Goal: Information Seeking & Learning: Compare options

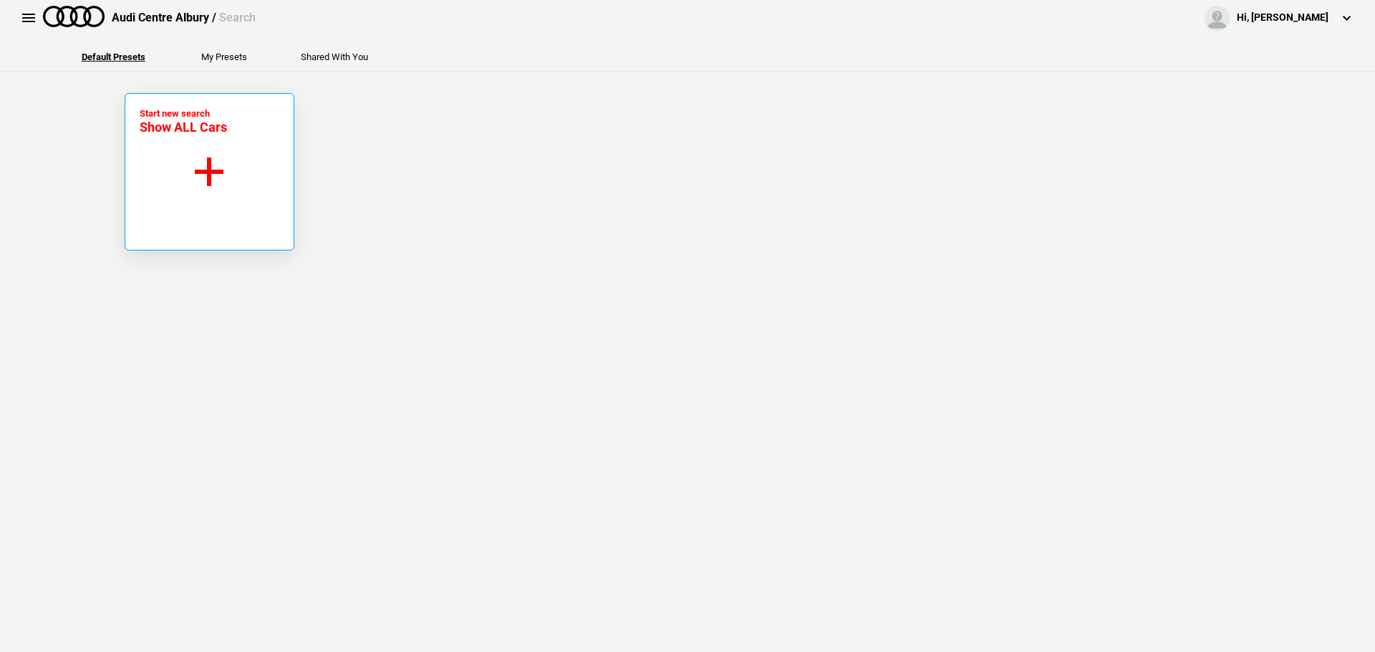
click at [194, 131] on span "Show ALL Cars" at bounding box center [183, 127] width 87 height 15
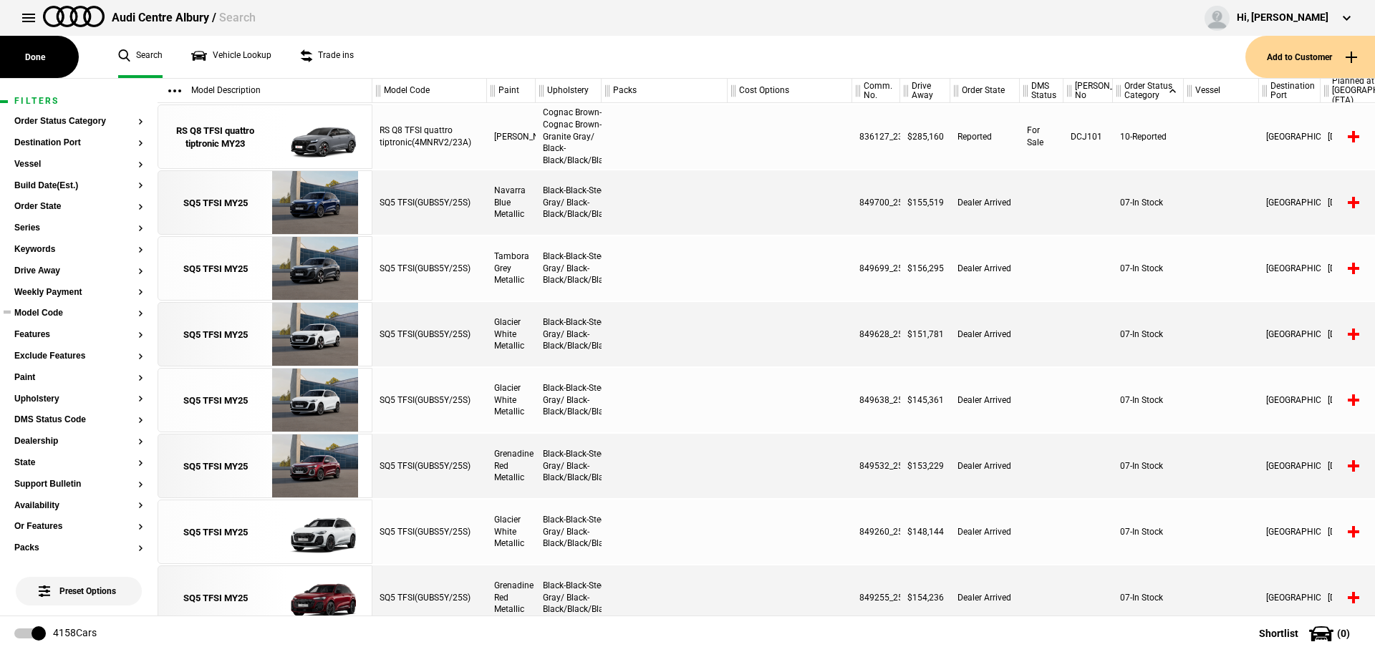
click at [37, 312] on button "Model Code" at bounding box center [78, 314] width 129 height 10
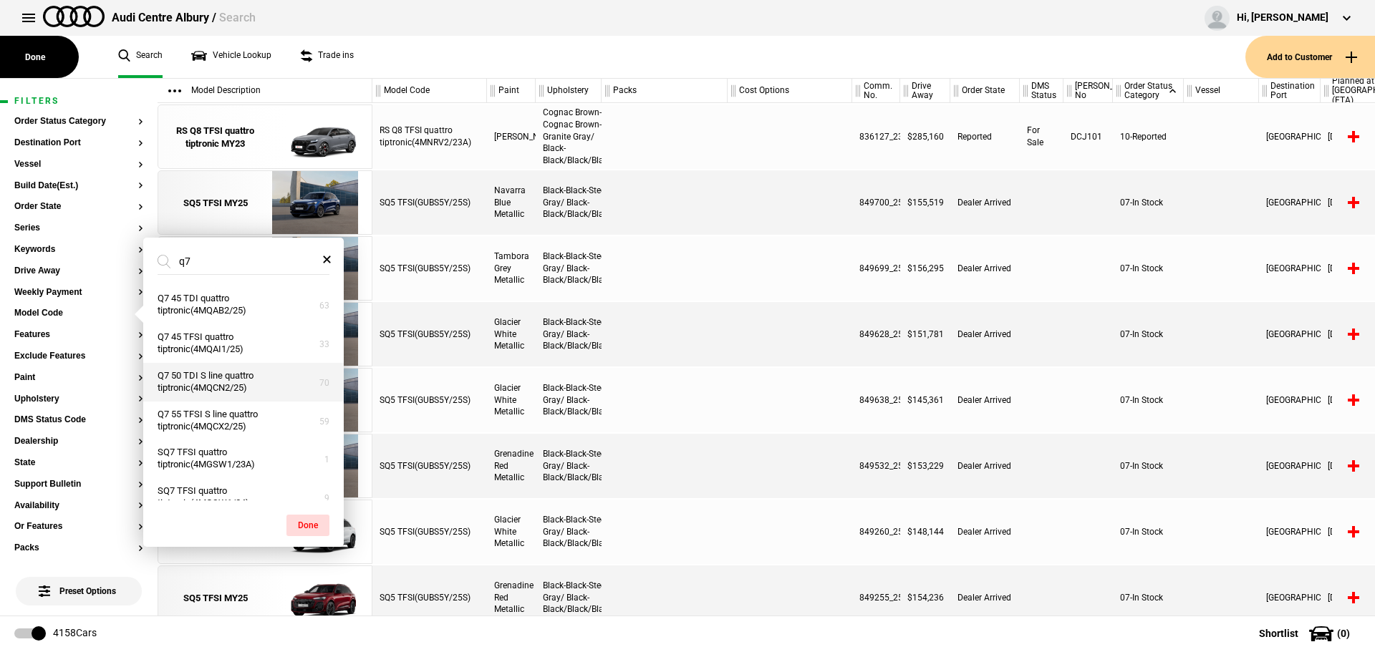
type input "q7"
click at [201, 391] on button "Q7 50 TDI S line quattro tiptronic(4MQCN2/25)" at bounding box center [243, 382] width 201 height 39
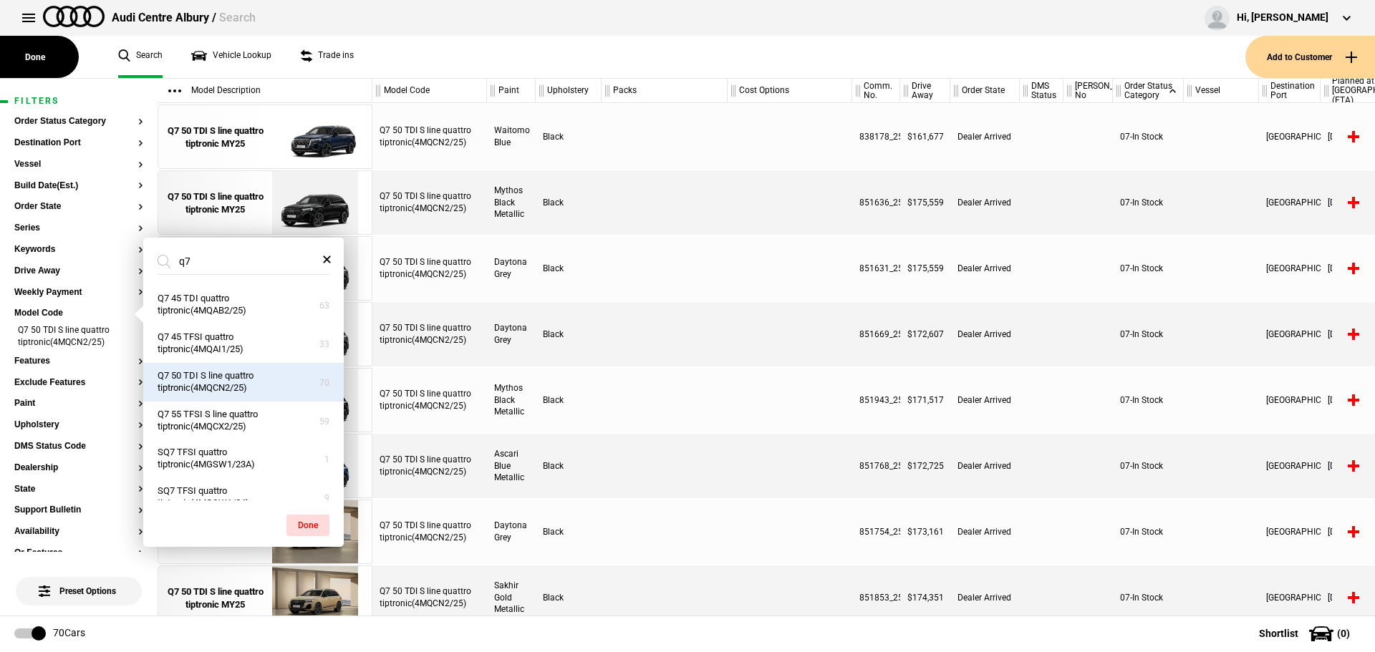
click at [620, 352] on div at bounding box center [665, 334] width 126 height 64
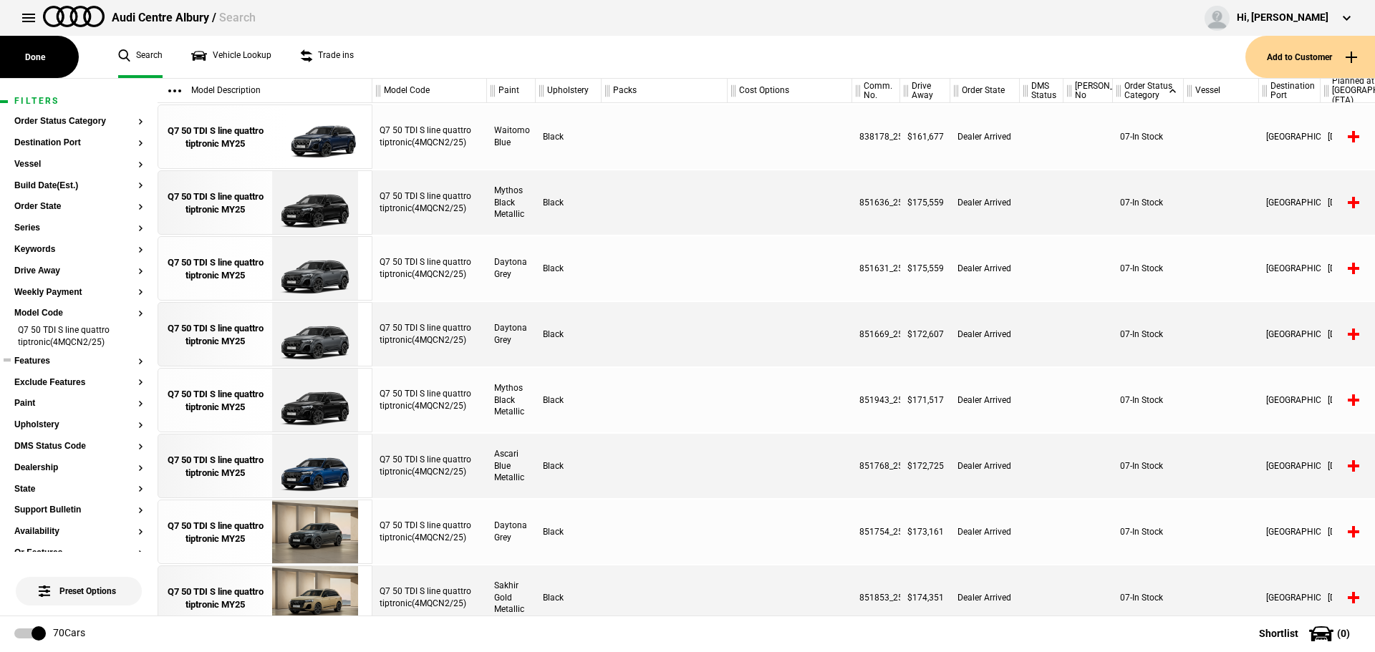
click at [47, 361] on button "Features" at bounding box center [78, 362] width 129 height 10
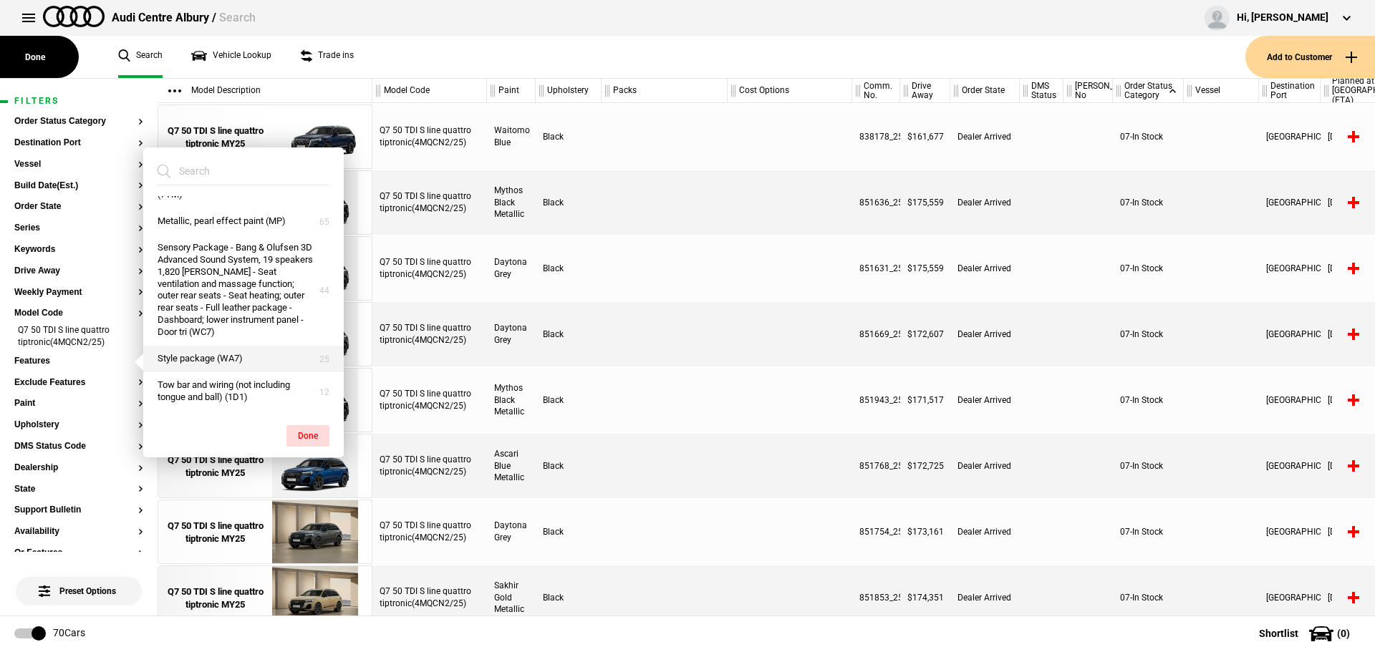
click at [203, 361] on button "Style package (WA7)" at bounding box center [243, 359] width 201 height 27
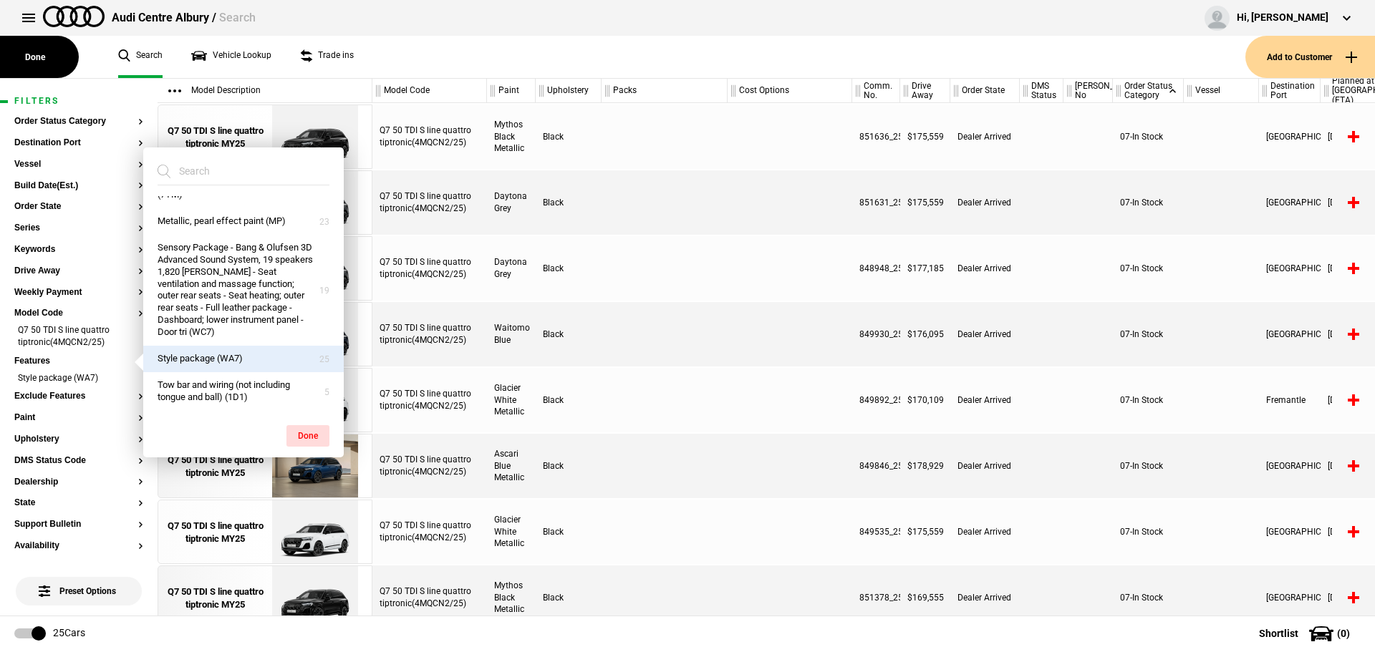
click at [604, 294] on div at bounding box center [665, 268] width 126 height 64
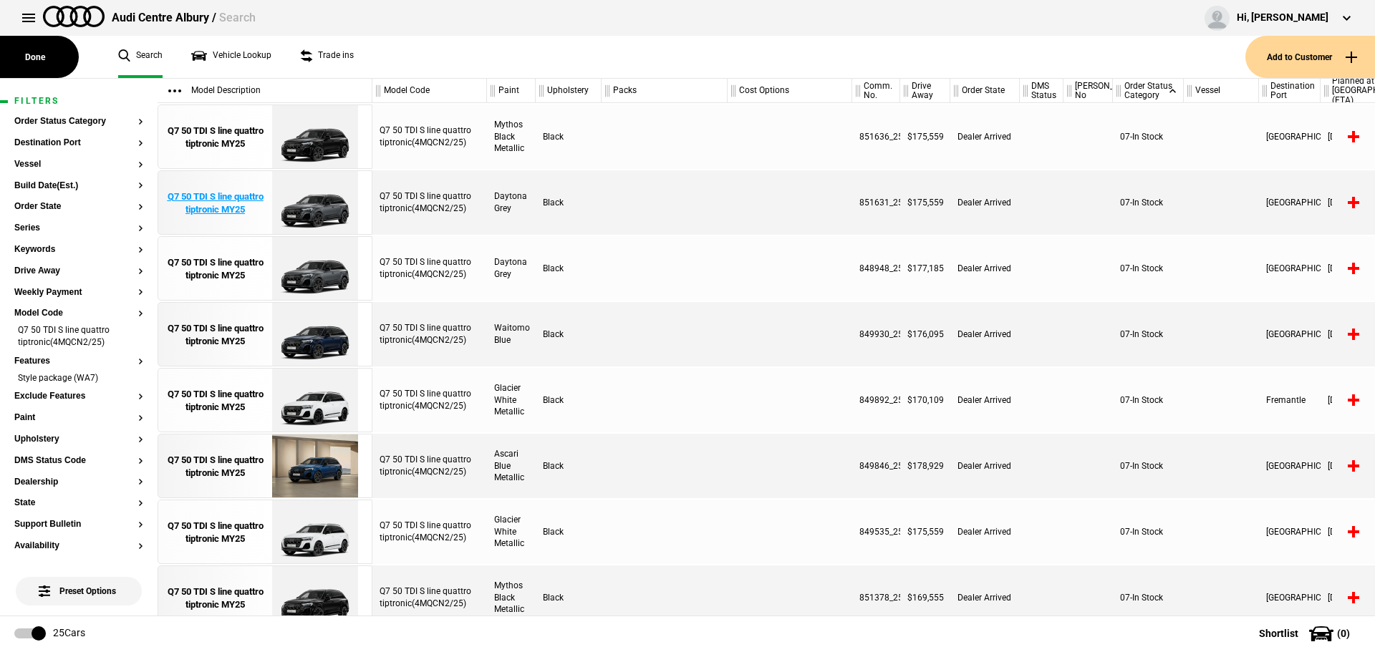
click at [196, 196] on div "Q7 50 TDI S line quattro tiptronic MY25" at bounding box center [215, 204] width 100 height 26
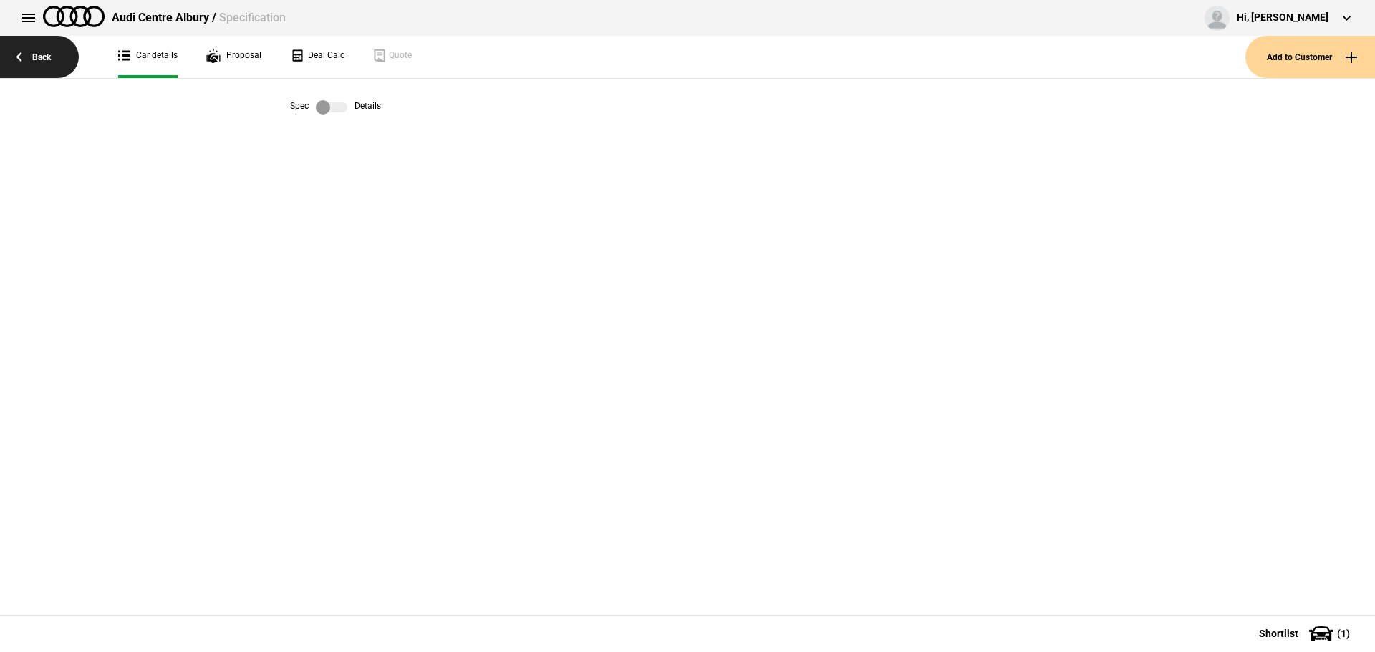
click at [35, 61] on link "Back" at bounding box center [39, 57] width 79 height 42
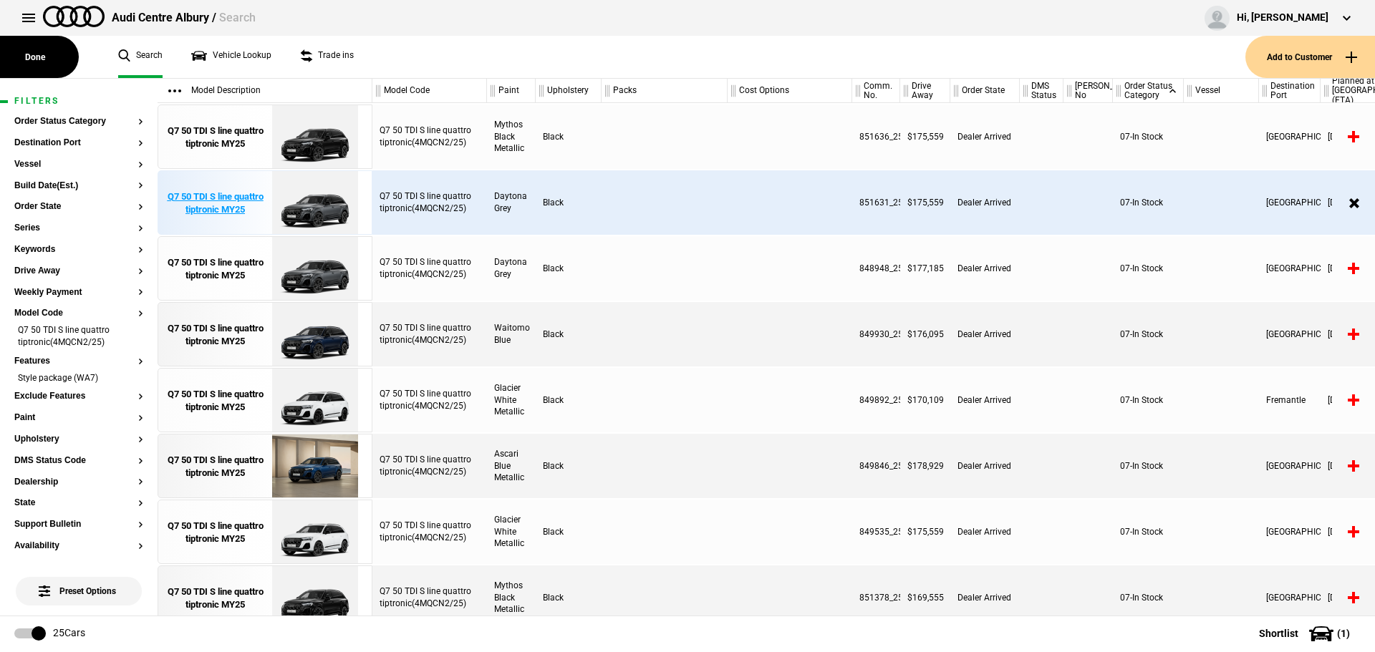
click at [206, 192] on div "Q7 50 TDI S line quattro tiptronic MY25" at bounding box center [215, 204] width 100 height 26
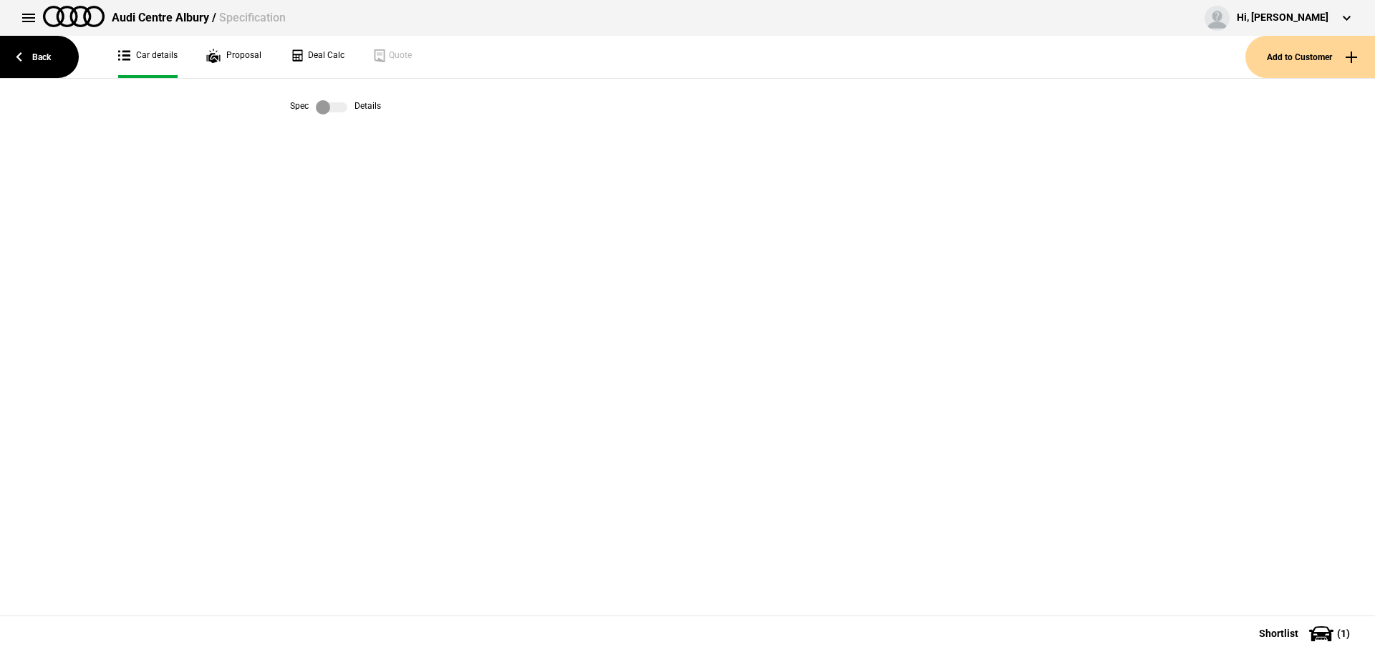
click at [332, 109] on label at bounding box center [332, 107] width 32 height 14
click at [334, 108] on label at bounding box center [332, 107] width 32 height 14
click at [24, 51] on link "Back" at bounding box center [39, 57] width 79 height 42
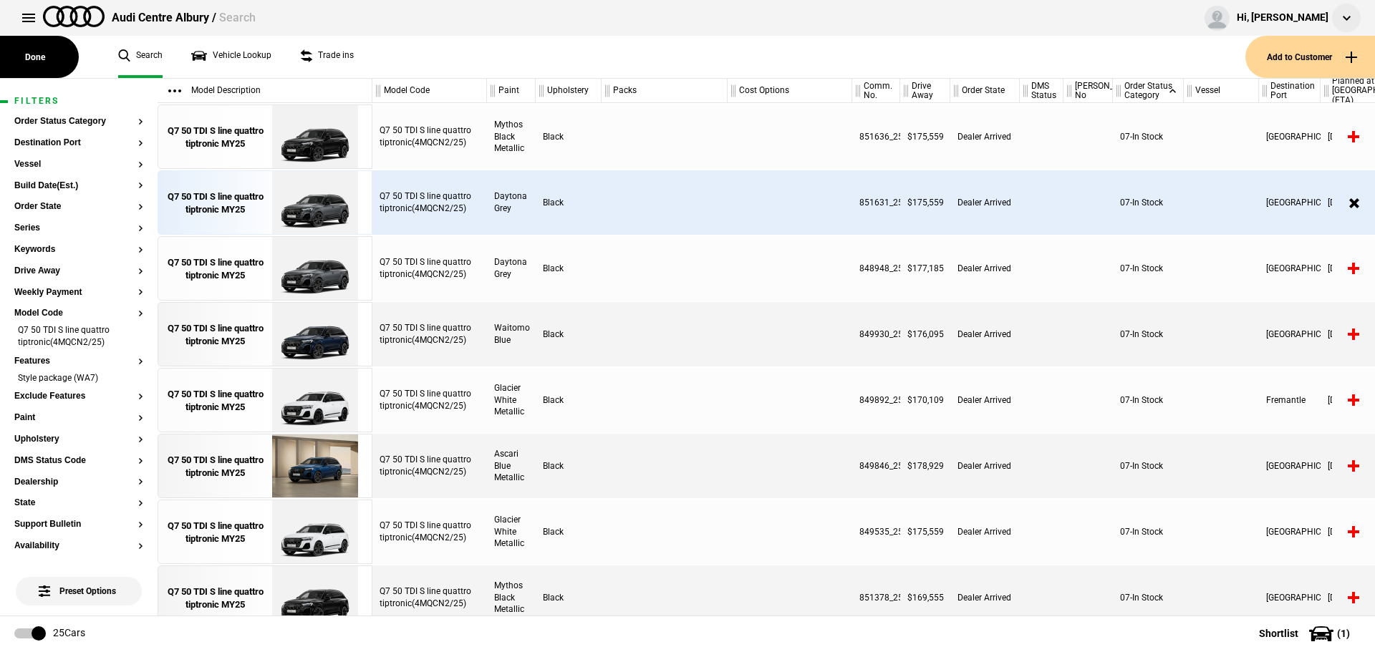
click at [1332, 15] on button at bounding box center [1346, 18] width 29 height 29
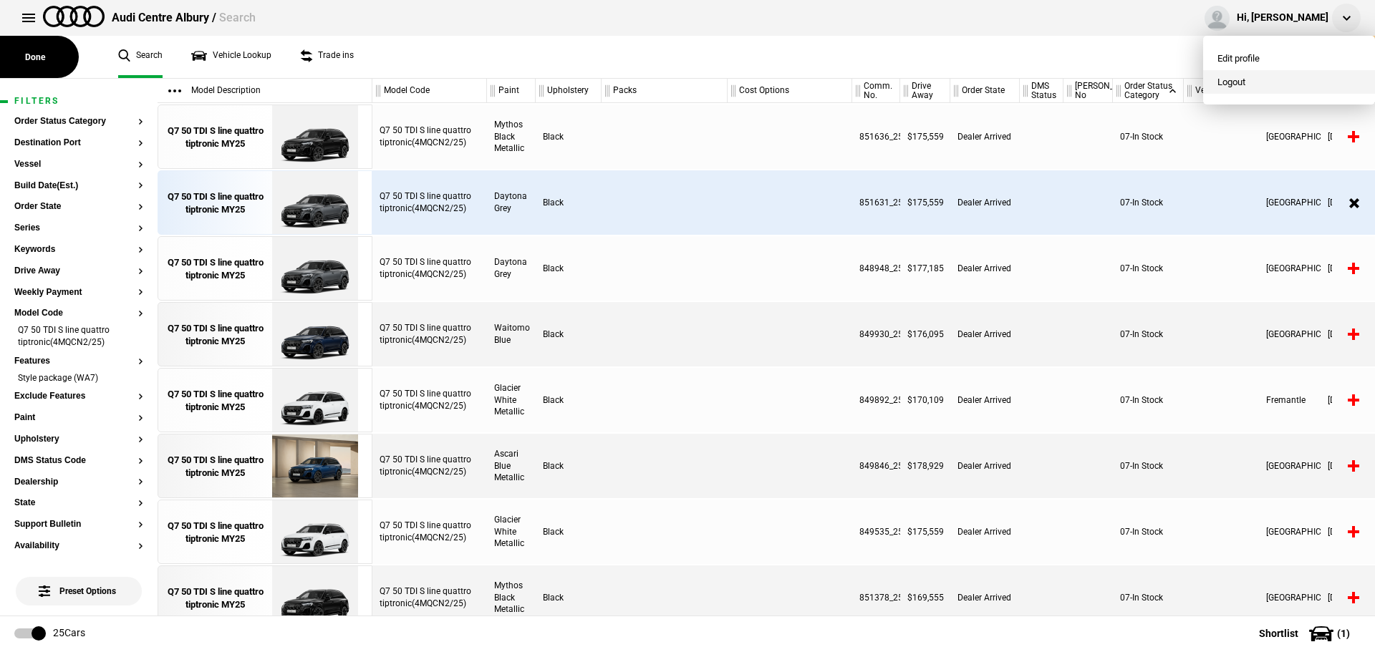
click at [1244, 81] on button "Logout" at bounding box center [1289, 82] width 172 height 24
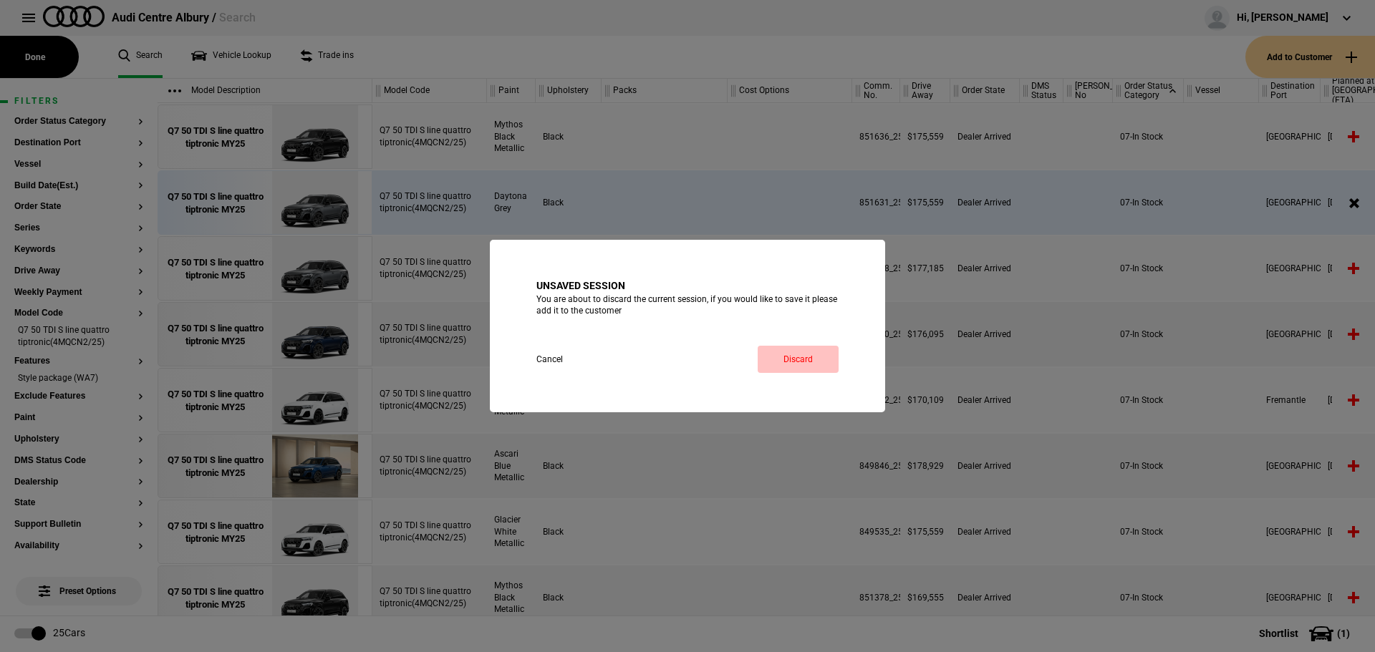
click at [794, 360] on button "Discard" at bounding box center [798, 359] width 81 height 27
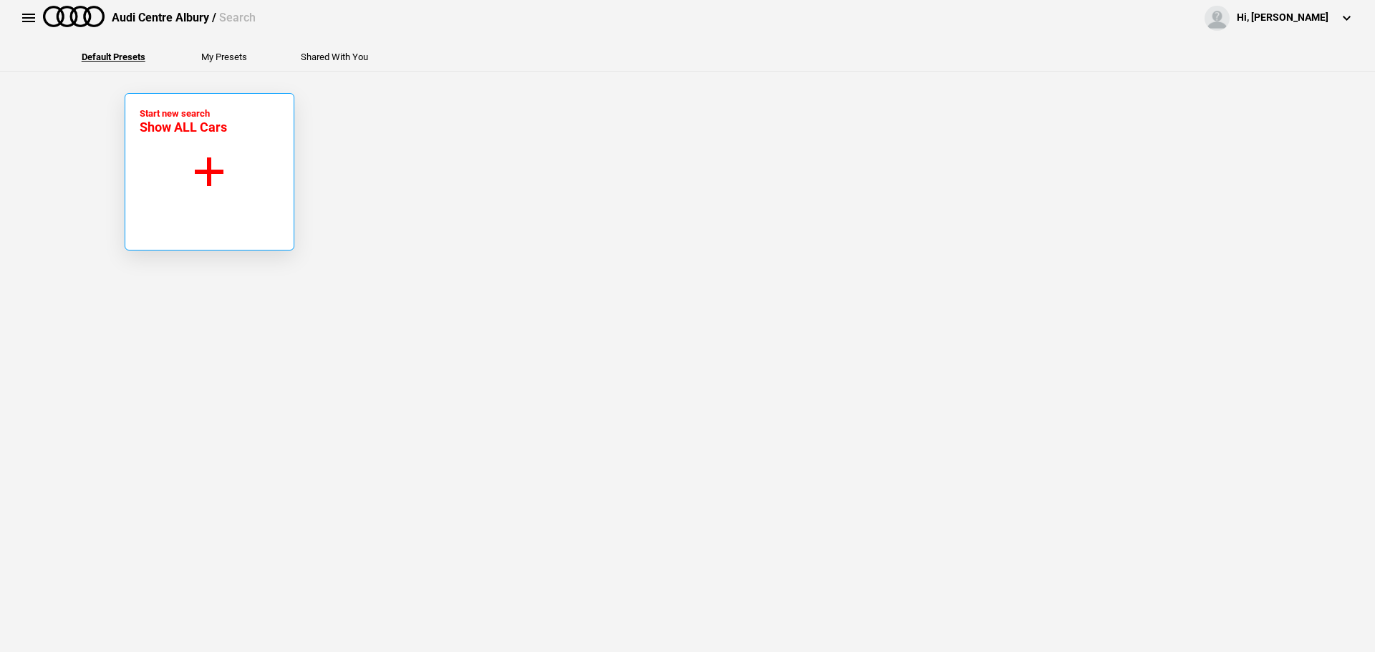
click at [217, 168] on button "Start new search Show ALL Cars" at bounding box center [210, 172] width 170 height 158
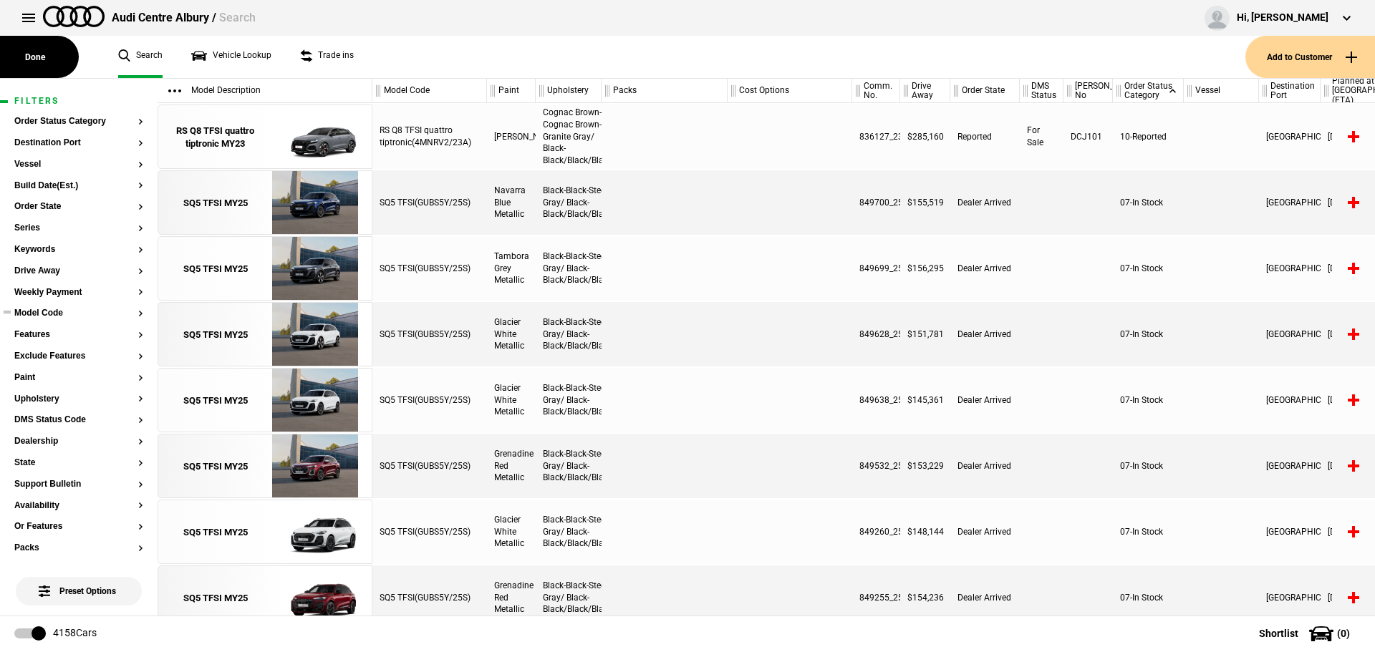
click at [45, 314] on button "Model Code" at bounding box center [78, 314] width 129 height 10
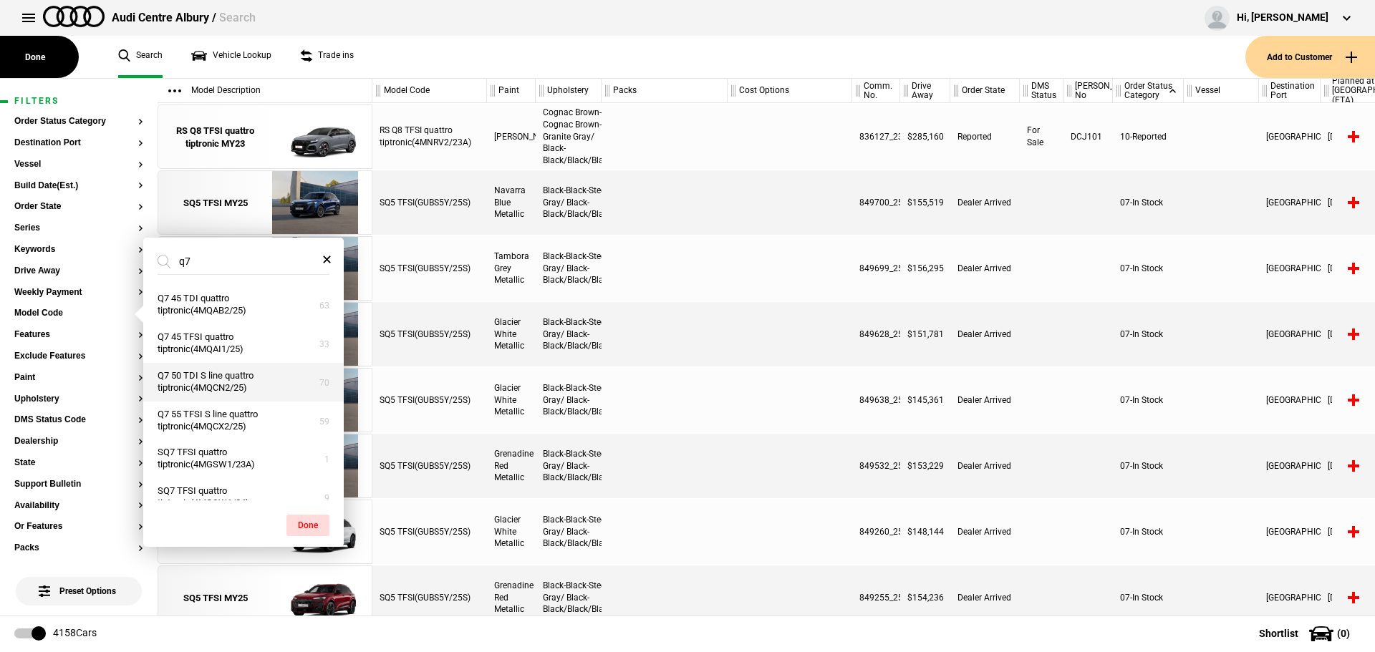
type input "q7"
click at [250, 390] on button "Q7 50 TDI S line quattro tiptronic(4MQCN2/25)" at bounding box center [243, 382] width 201 height 39
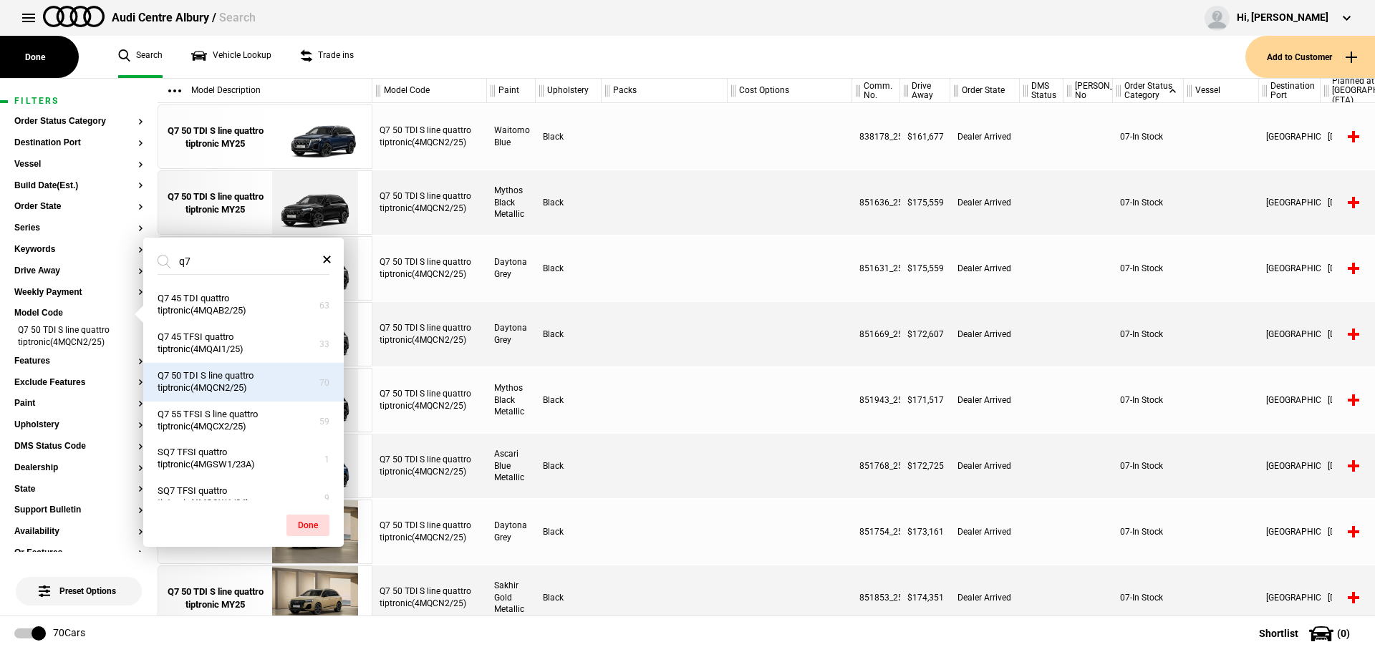
click at [663, 313] on div at bounding box center [665, 334] width 126 height 64
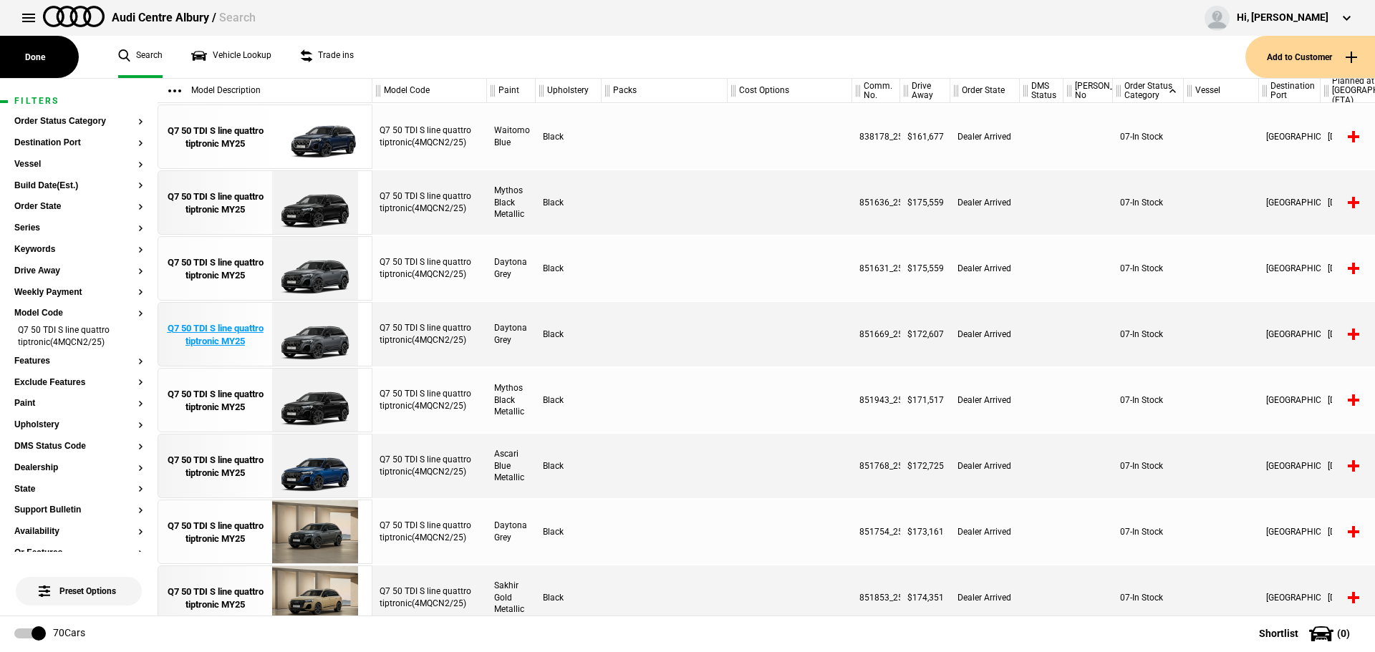
click at [213, 343] on div "Q7 50 TDI S line quattro tiptronic MY25" at bounding box center [215, 335] width 100 height 26
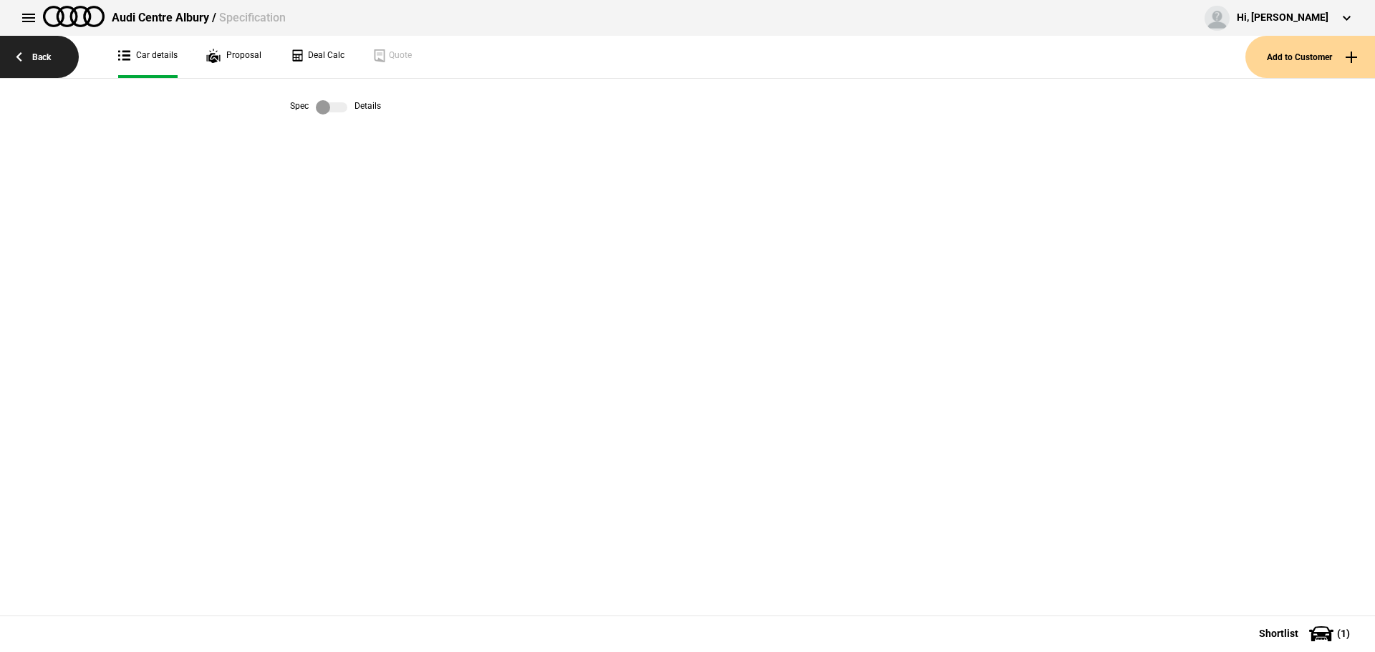
click at [50, 59] on link "Back" at bounding box center [39, 57] width 79 height 42
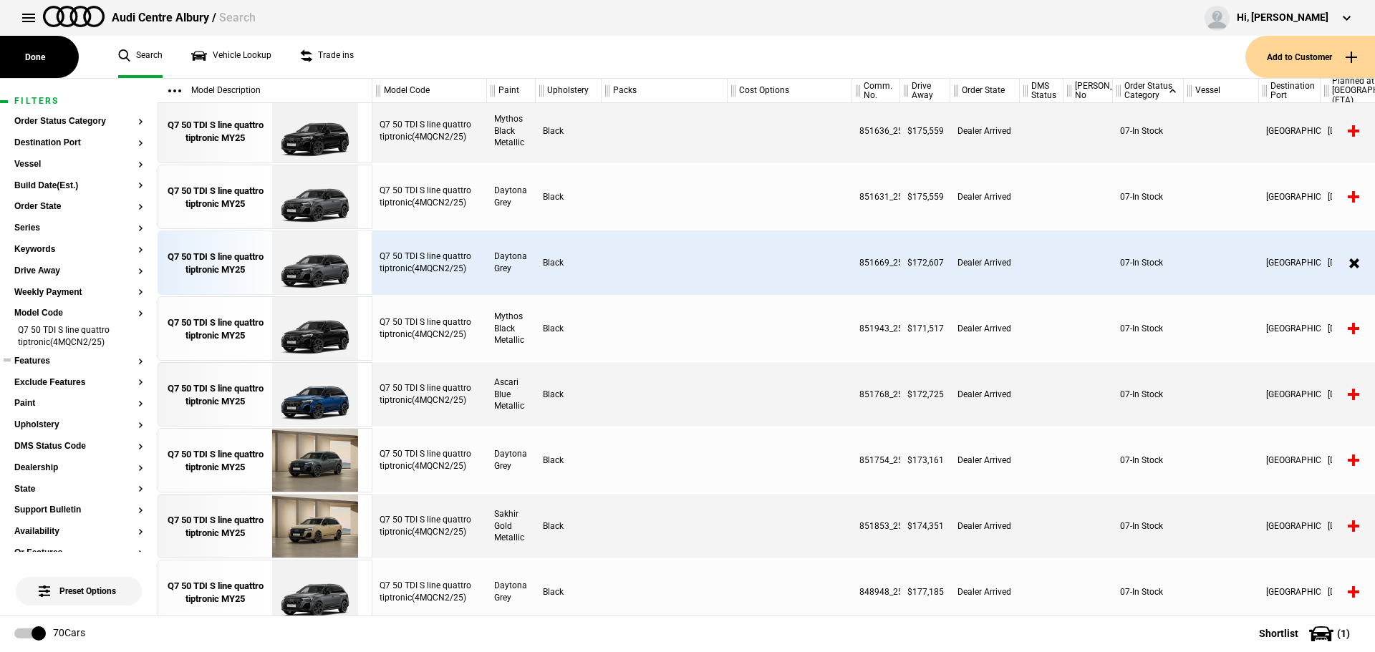
click at [46, 366] on button "Features" at bounding box center [78, 362] width 129 height 10
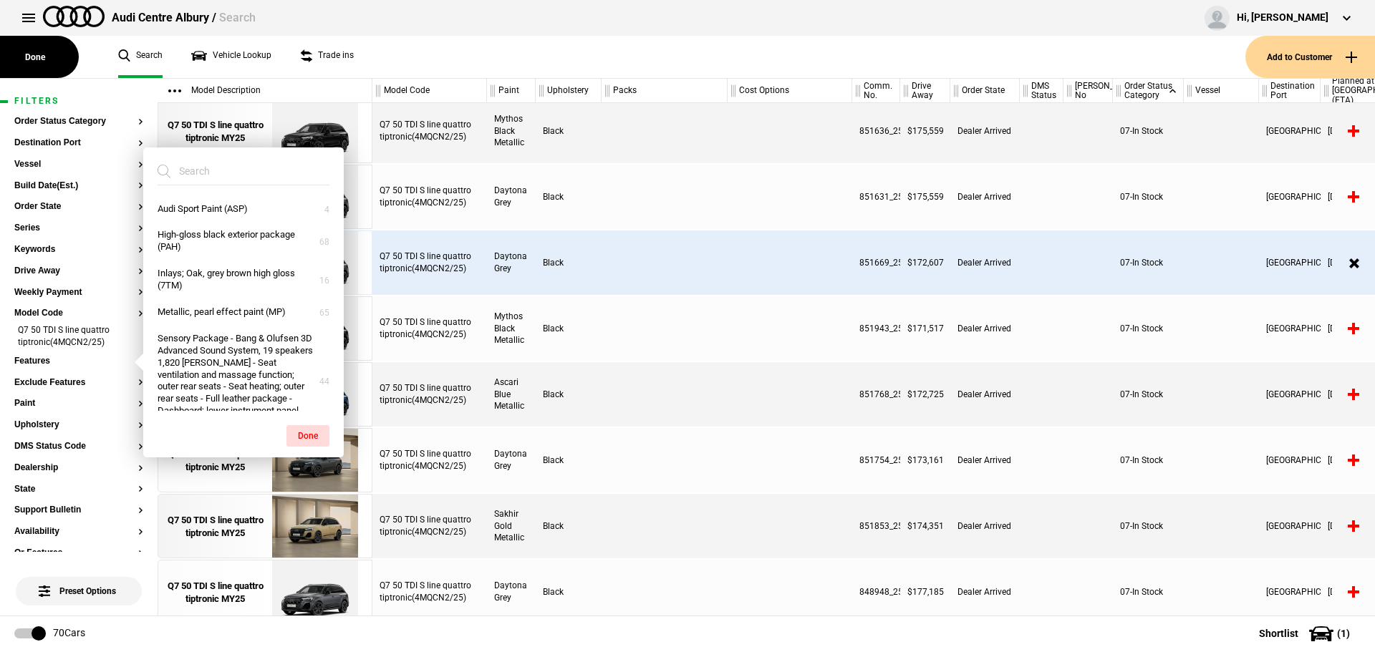
paste input "7HL"
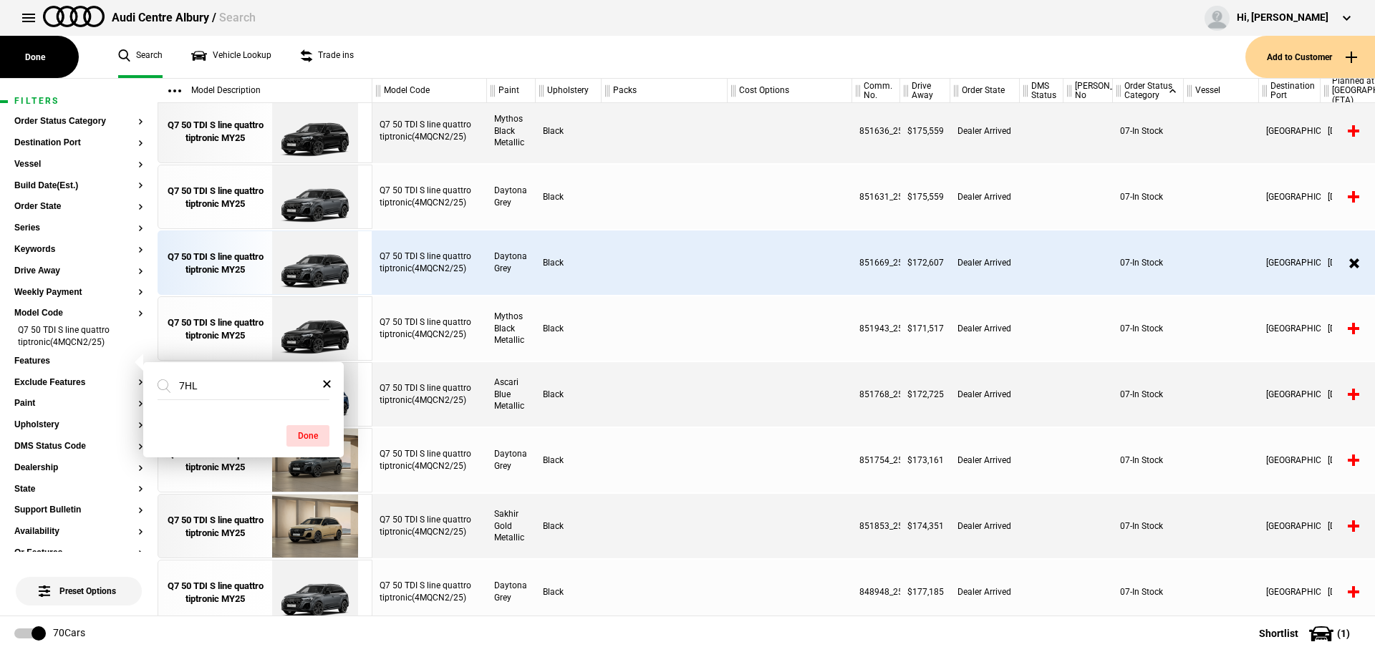
click at [216, 418] on div "Done" at bounding box center [243, 429] width 201 height 36
click at [213, 387] on input "7HL" at bounding box center [235, 386] width 155 height 26
type input "7"
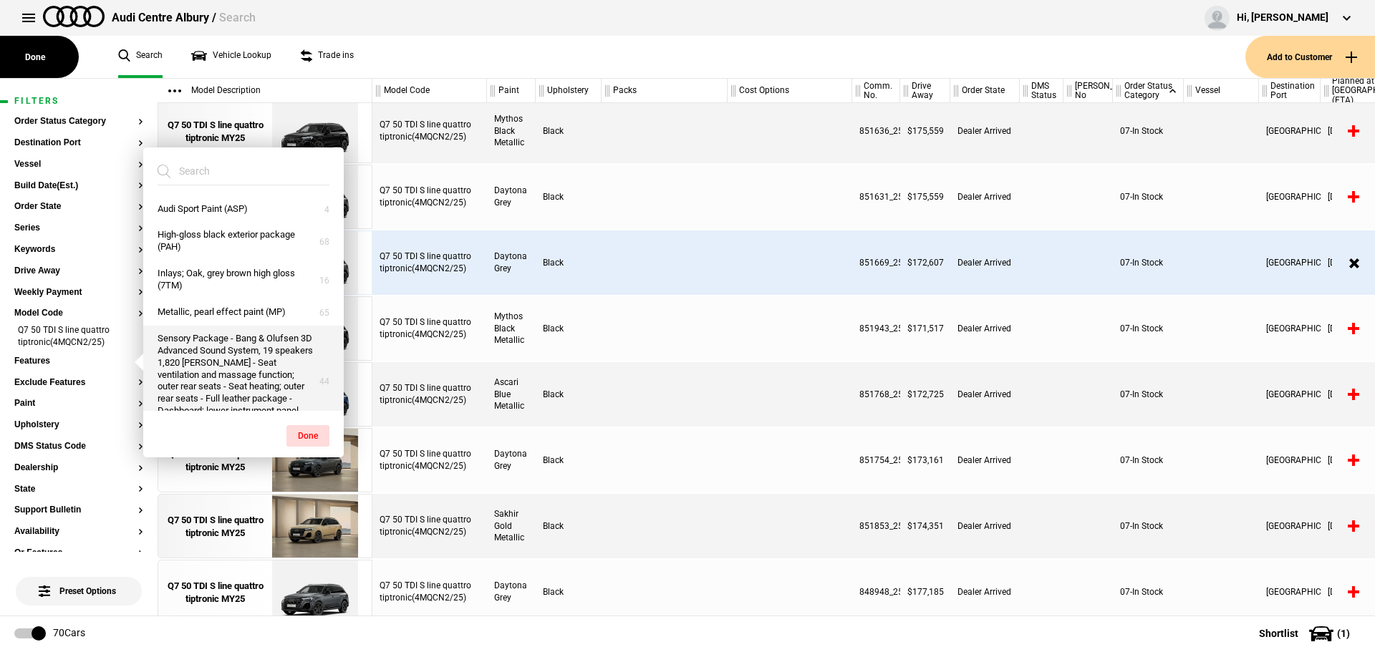
click at [243, 345] on button "Sensory Package - Bang & Olufsen 3D Advanced Sound System, 19 speakers 1,820 [P…" at bounding box center [243, 381] width 201 height 111
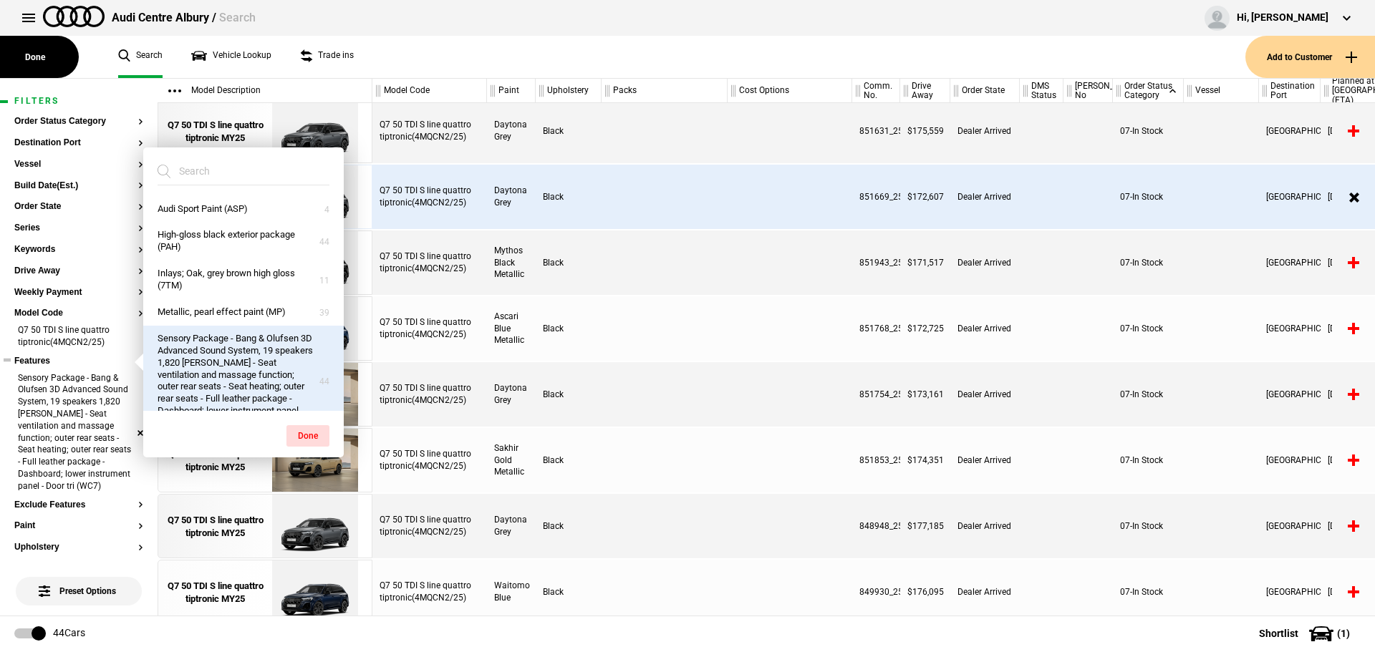
click at [131, 436] on li "Sensory Package - Bang & Olufsen 3D Advanced Sound System, 19 speakers 1,820 [P…" at bounding box center [78, 433] width 129 height 122
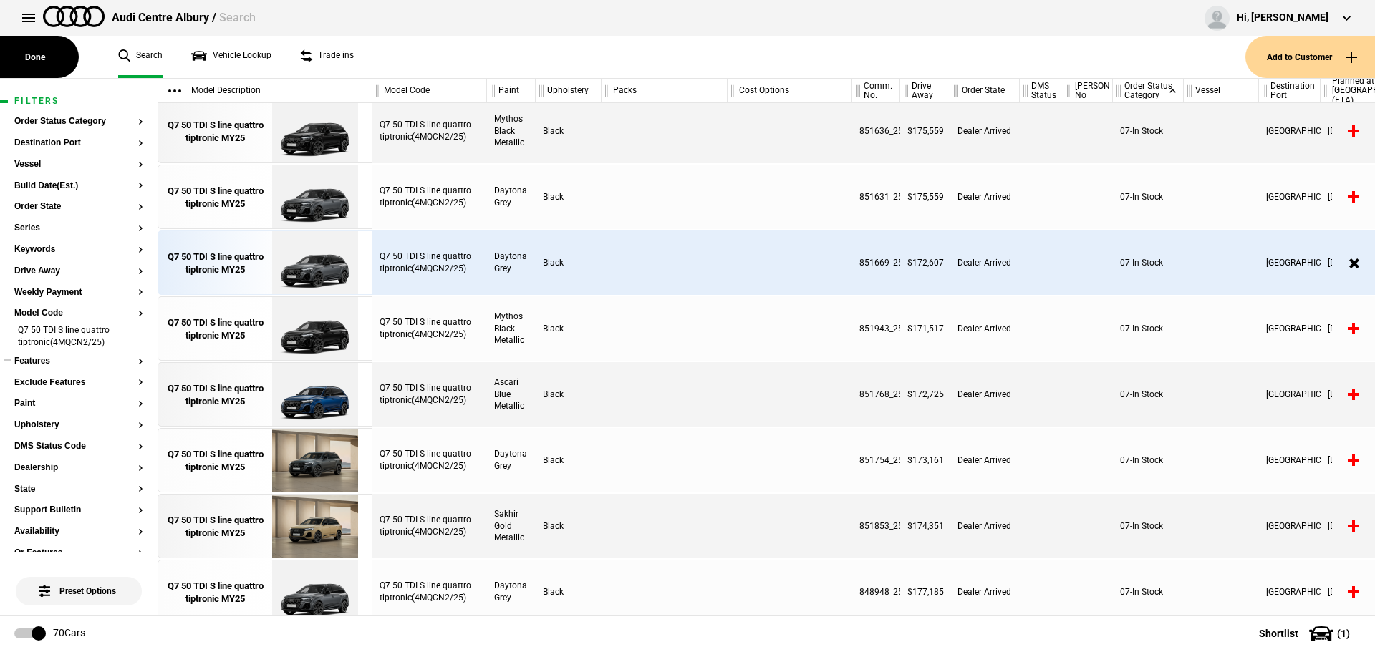
click at [36, 358] on button "Features" at bounding box center [78, 362] width 129 height 10
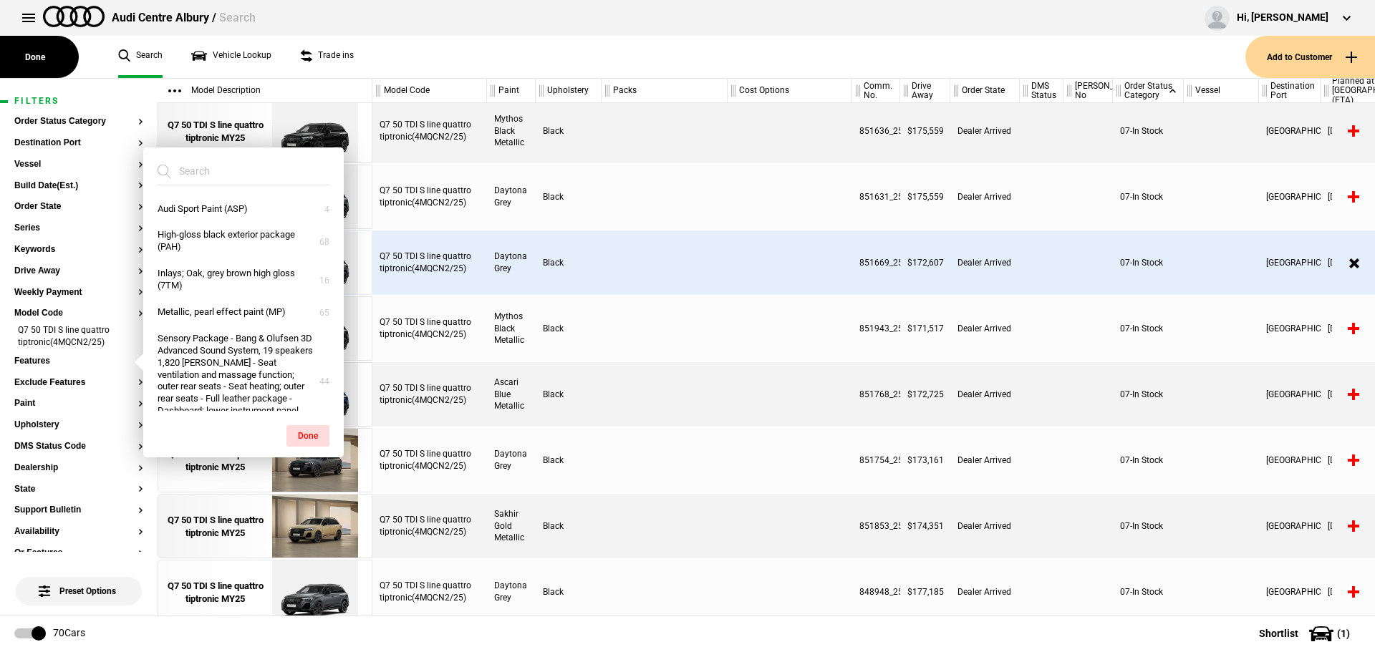
click at [591, 259] on div "Black" at bounding box center [569, 263] width 66 height 64
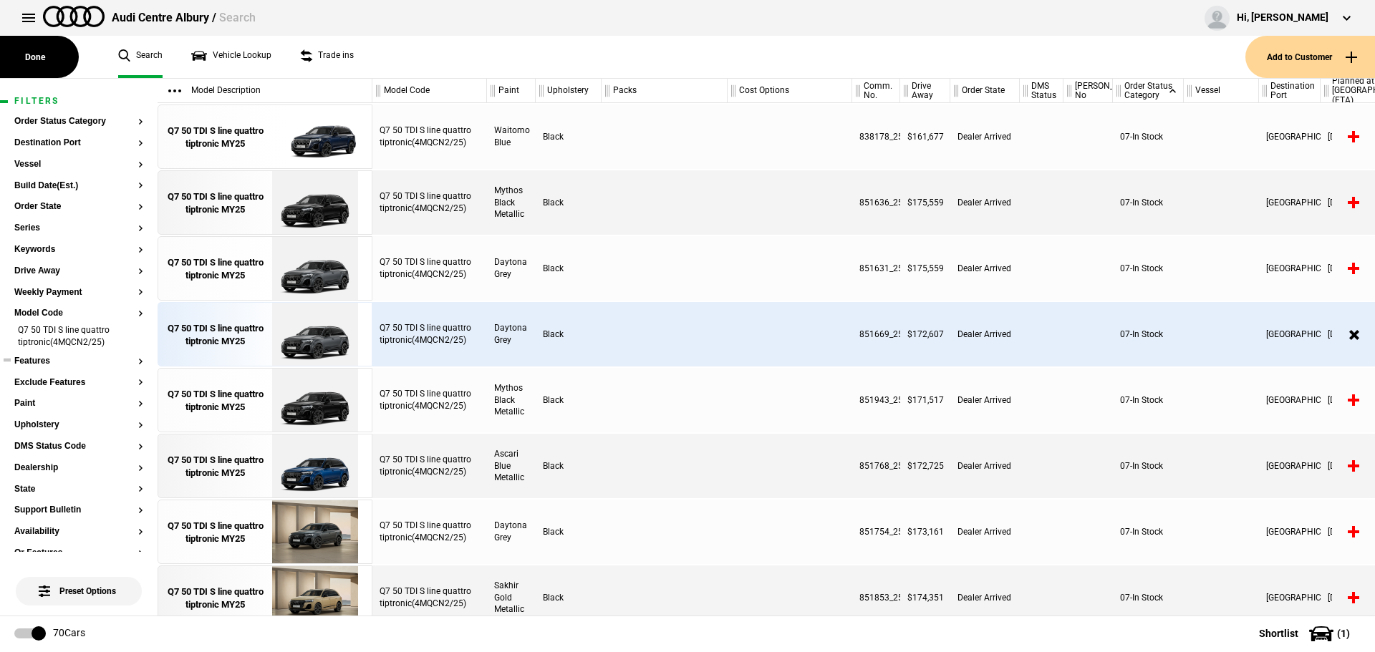
click at [27, 366] on button "Features" at bounding box center [78, 362] width 129 height 10
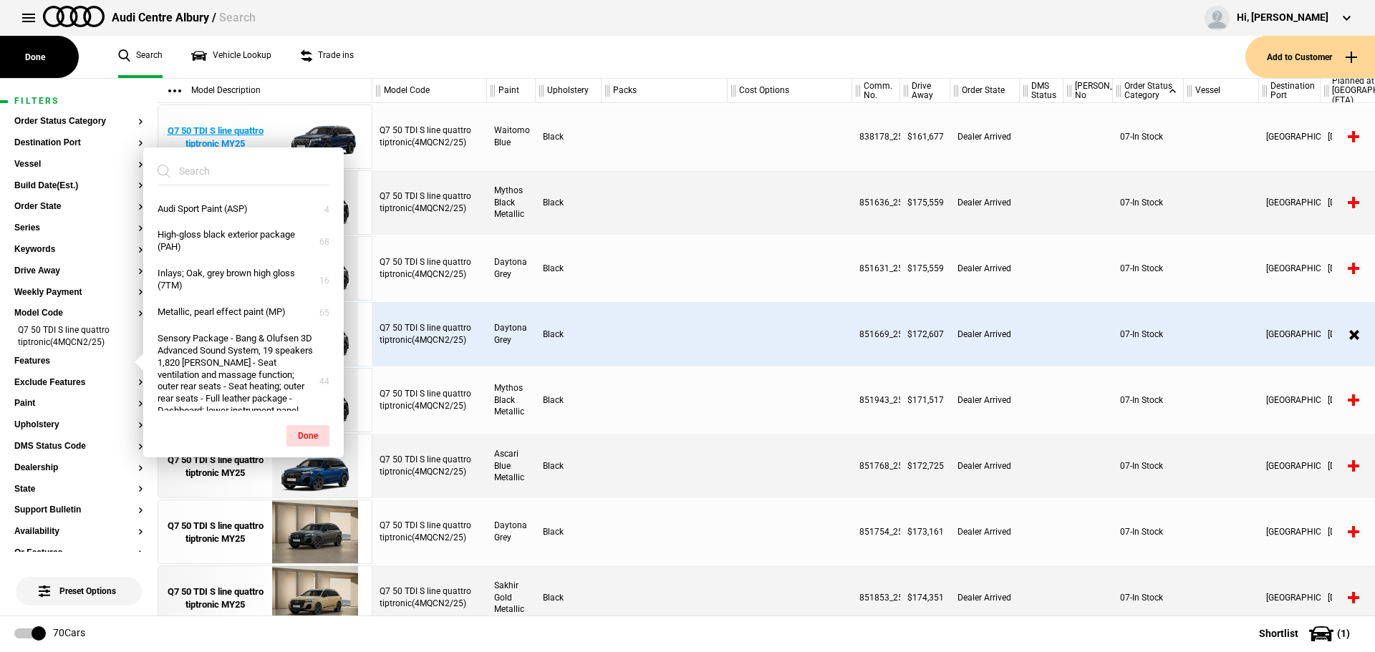
click at [216, 157] on div "Audi Sport Paint (ASP) High-gloss black exterior package (PAH) Inlays; Oak, gre…" at bounding box center [243, 302] width 201 height 309
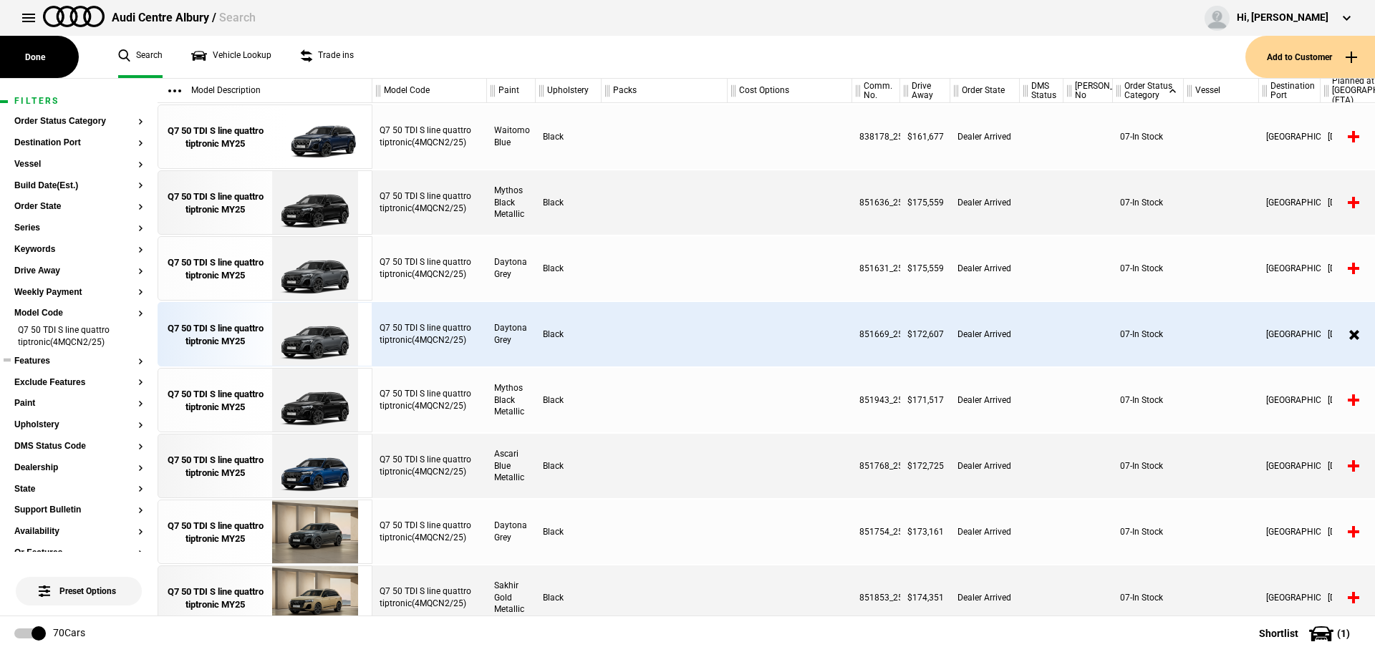
click at [44, 365] on button "Features" at bounding box center [78, 362] width 129 height 10
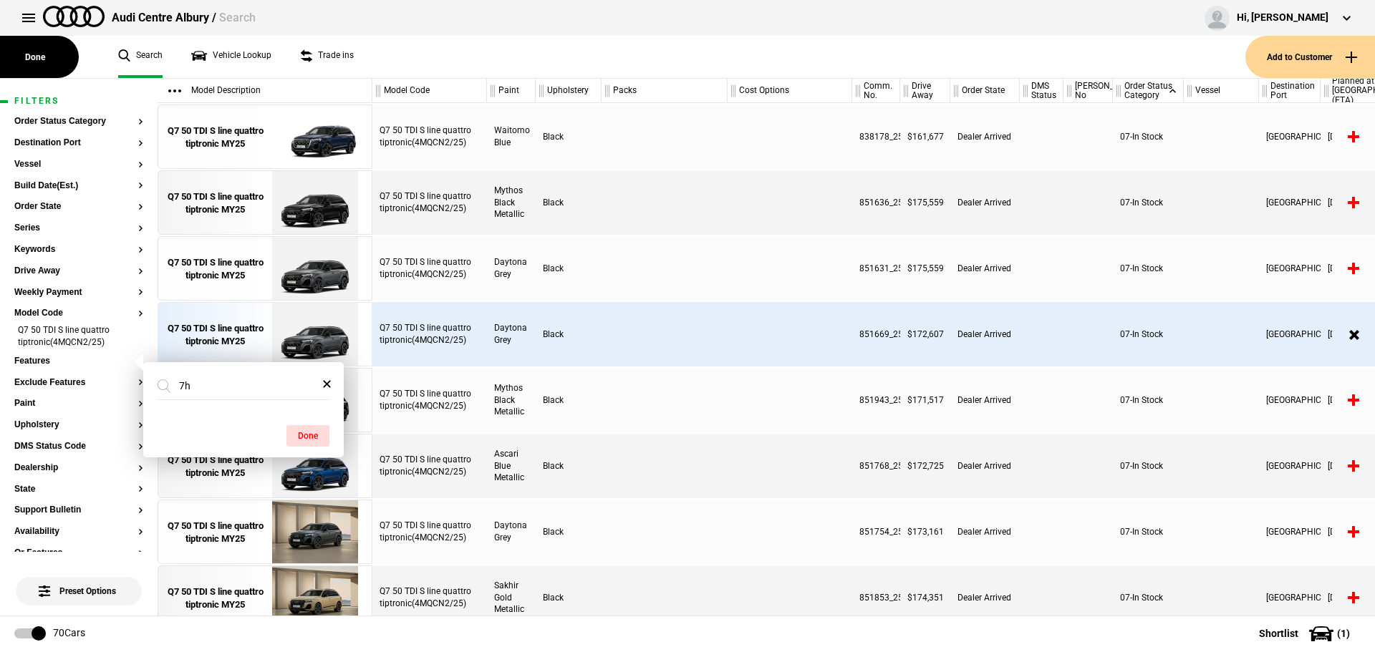
type input "7hl"
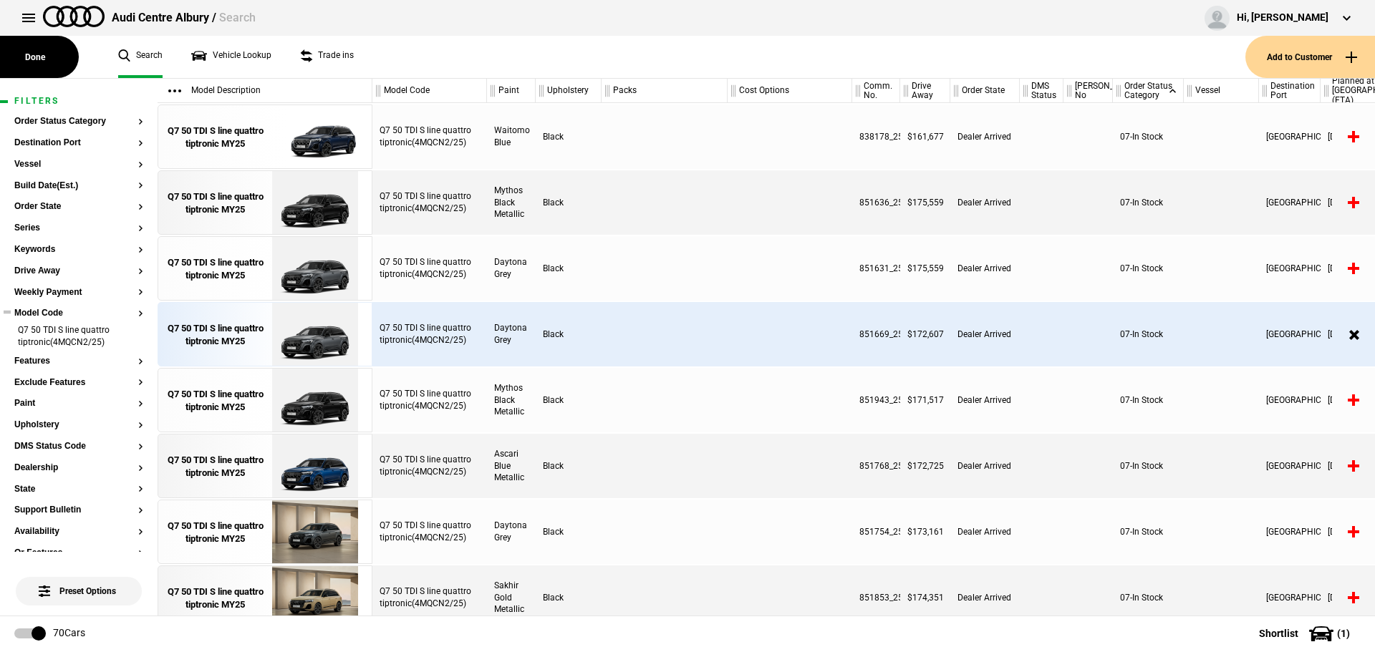
click at [57, 316] on button "Model Code" at bounding box center [78, 314] width 129 height 10
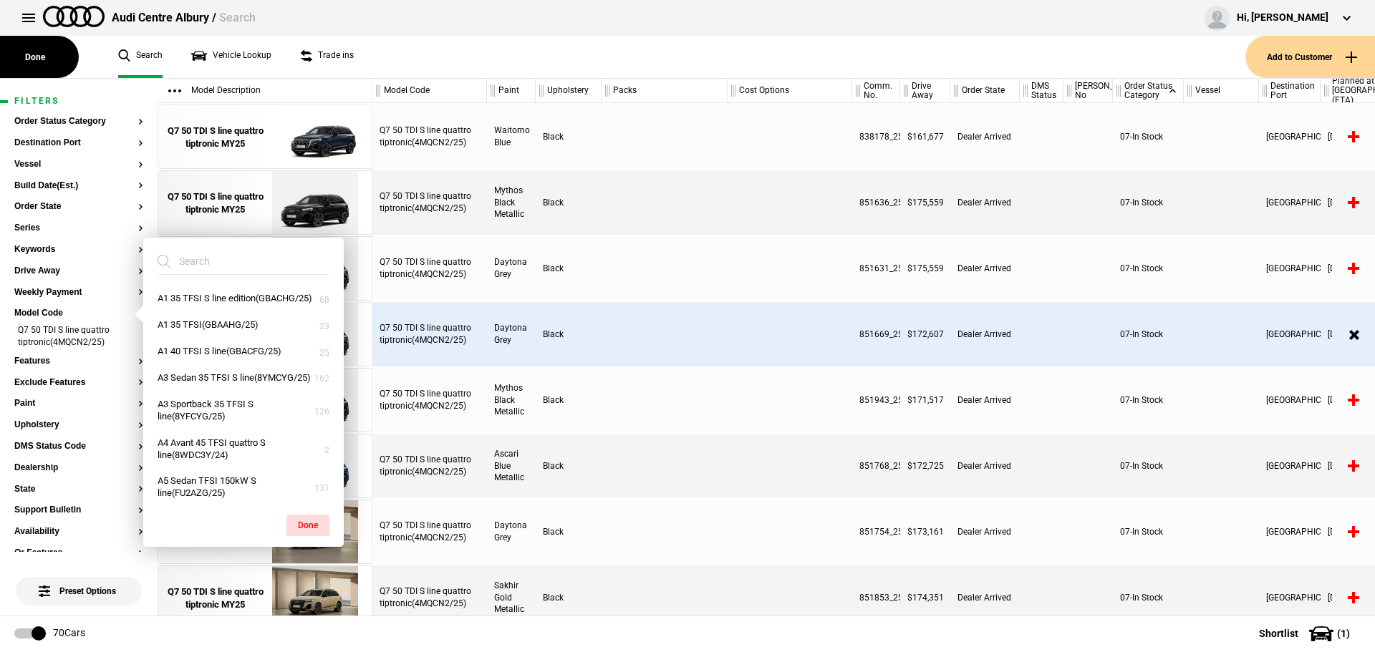
click at [211, 262] on input "search" at bounding box center [235, 262] width 155 height 26
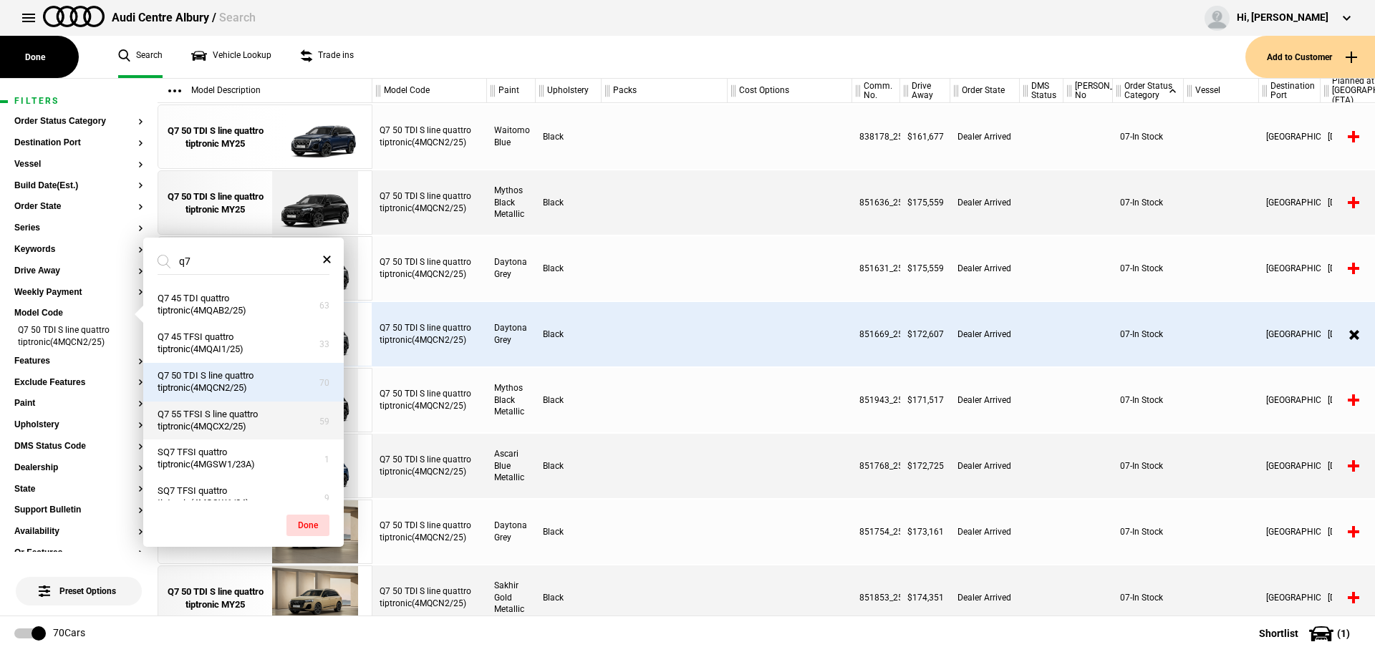
type input "q7"
click at [219, 419] on button "Q7 55 TFSI S line quattro tiptronic(4MQCX2/25)" at bounding box center [243, 421] width 201 height 39
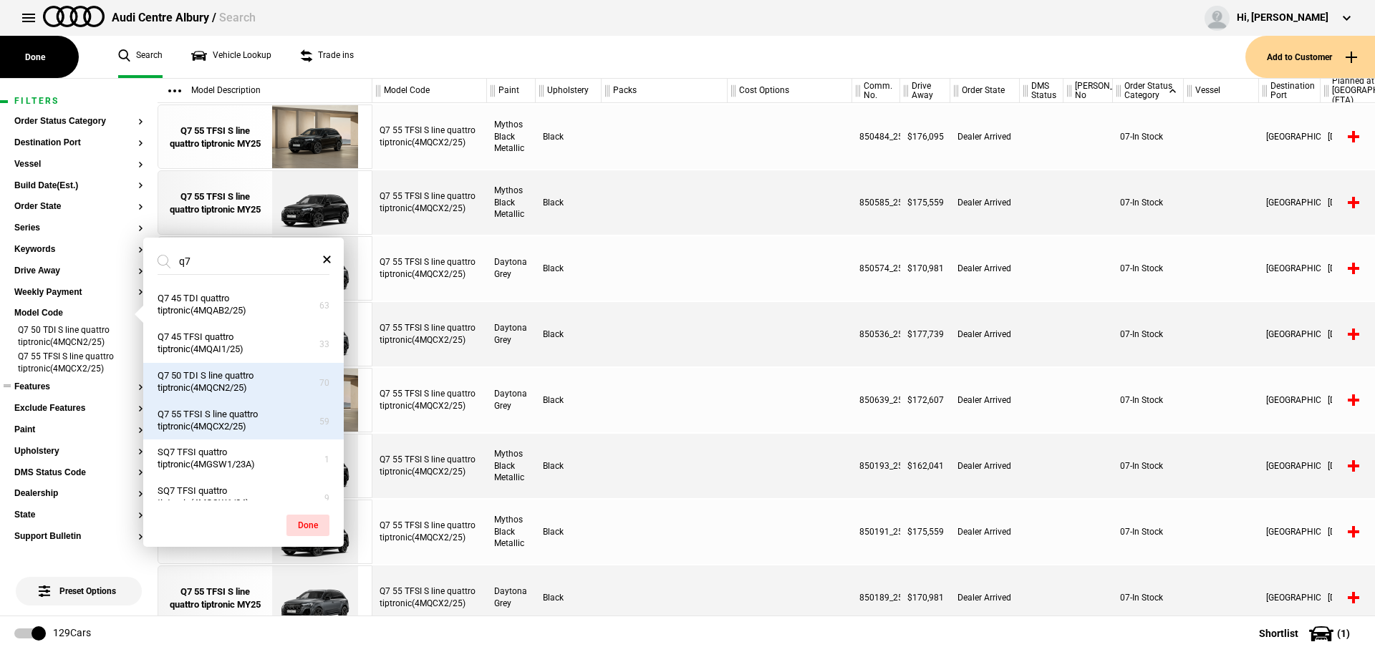
click at [37, 385] on button "Features" at bounding box center [78, 387] width 129 height 10
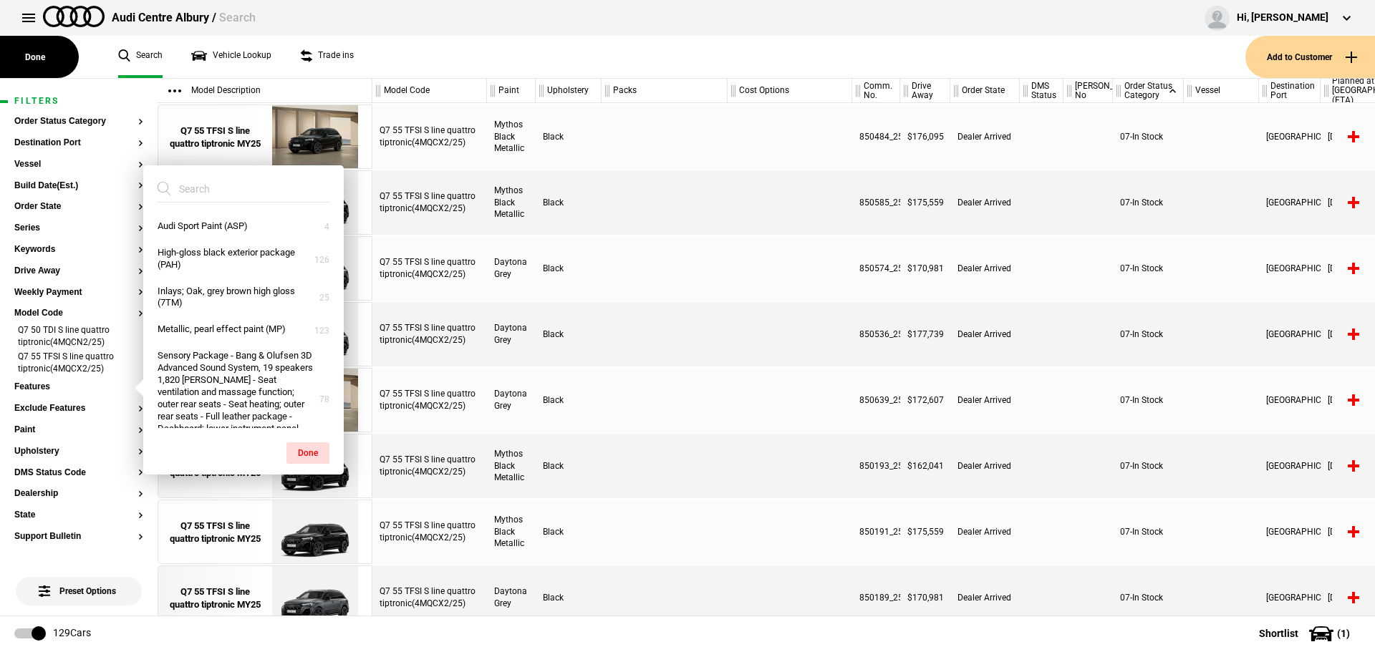
click at [250, 176] on input "search" at bounding box center [235, 189] width 155 height 26
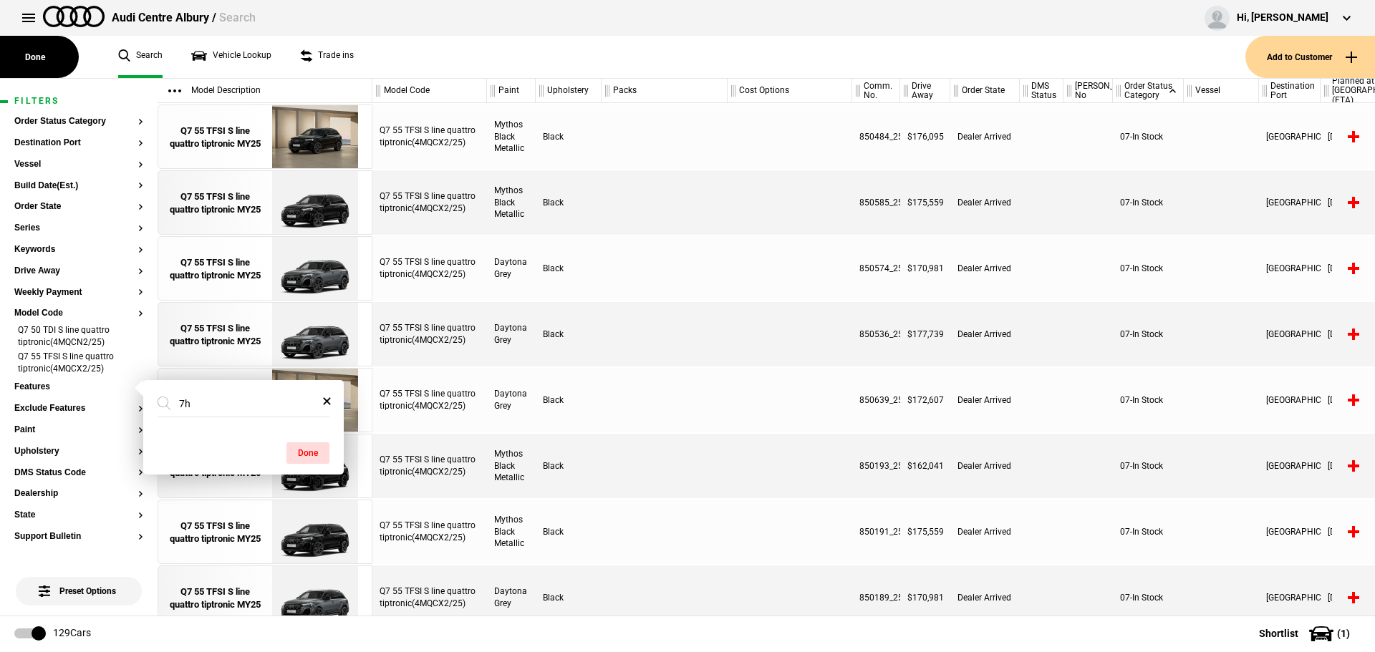
type input "7hl"
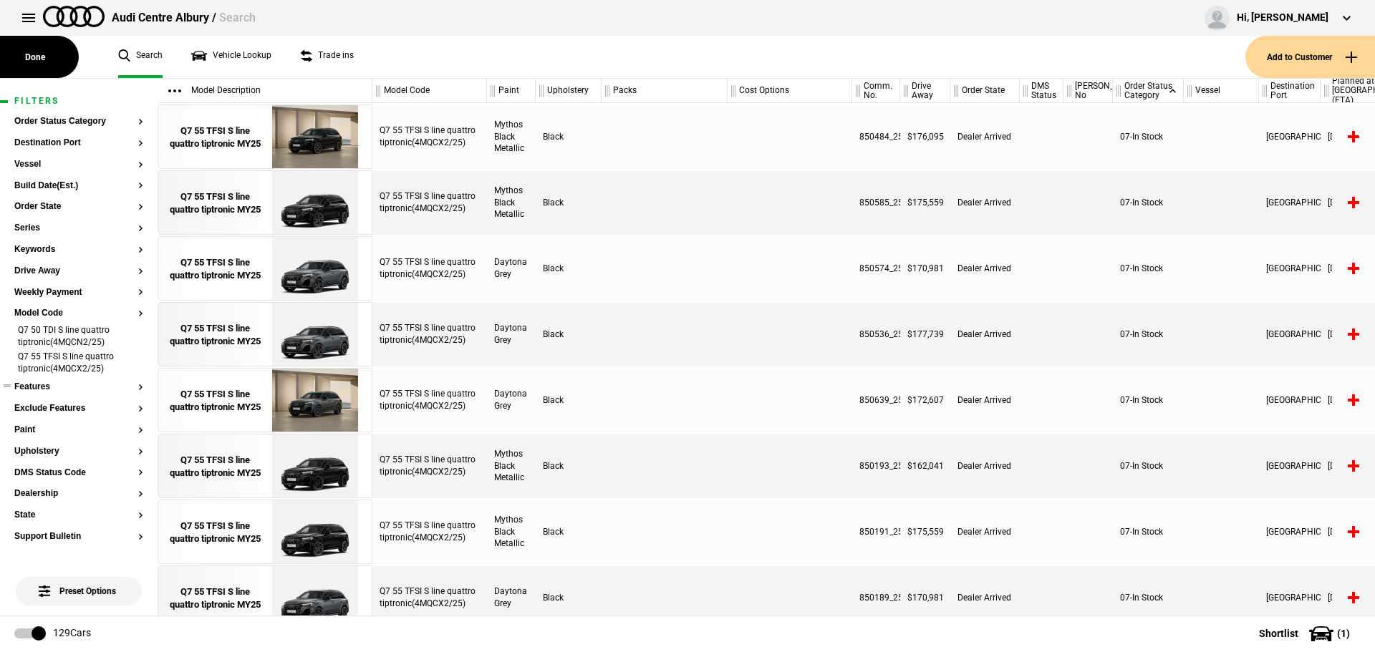
click at [41, 390] on button "Features" at bounding box center [78, 387] width 129 height 10
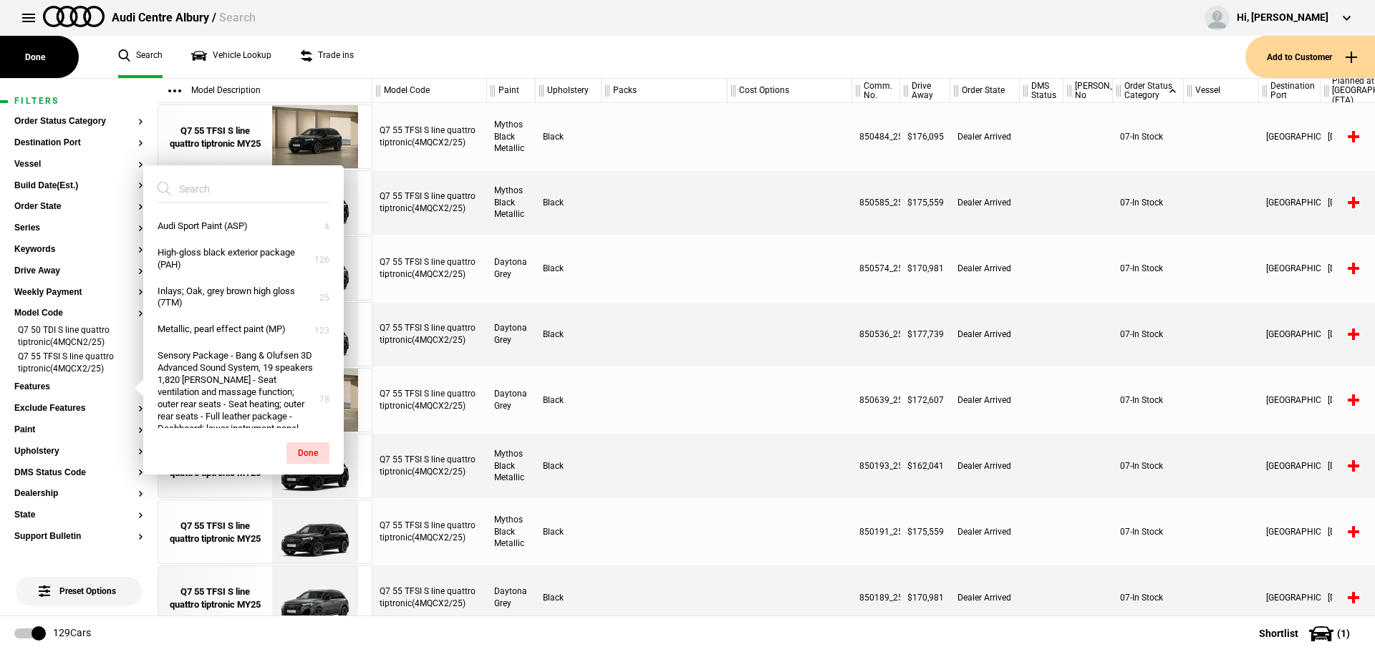
click at [221, 193] on input "search" at bounding box center [235, 189] width 155 height 26
paste input "WA7"
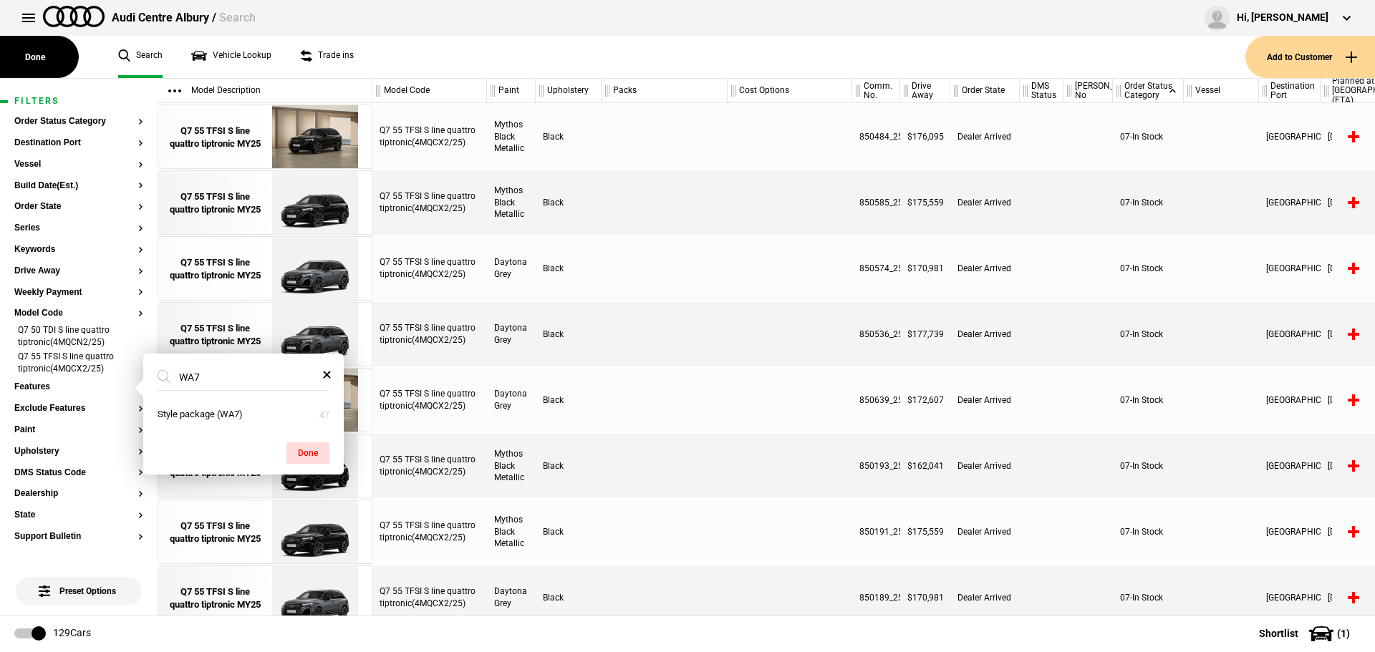
type input "WA7"
click at [196, 428] on div "Done" at bounding box center [243, 446] width 201 height 36
click at [197, 417] on button "Style package (WA7)" at bounding box center [243, 415] width 201 height 27
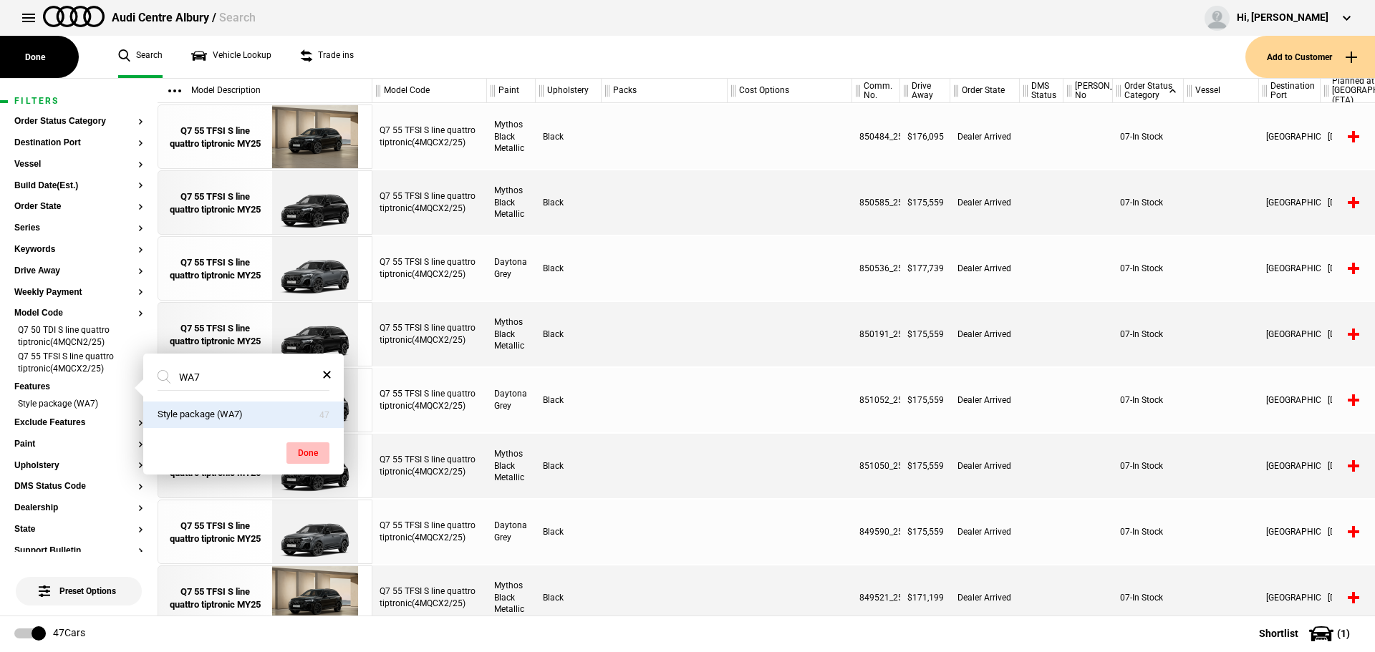
click at [301, 458] on button "Done" at bounding box center [307, 453] width 43 height 21
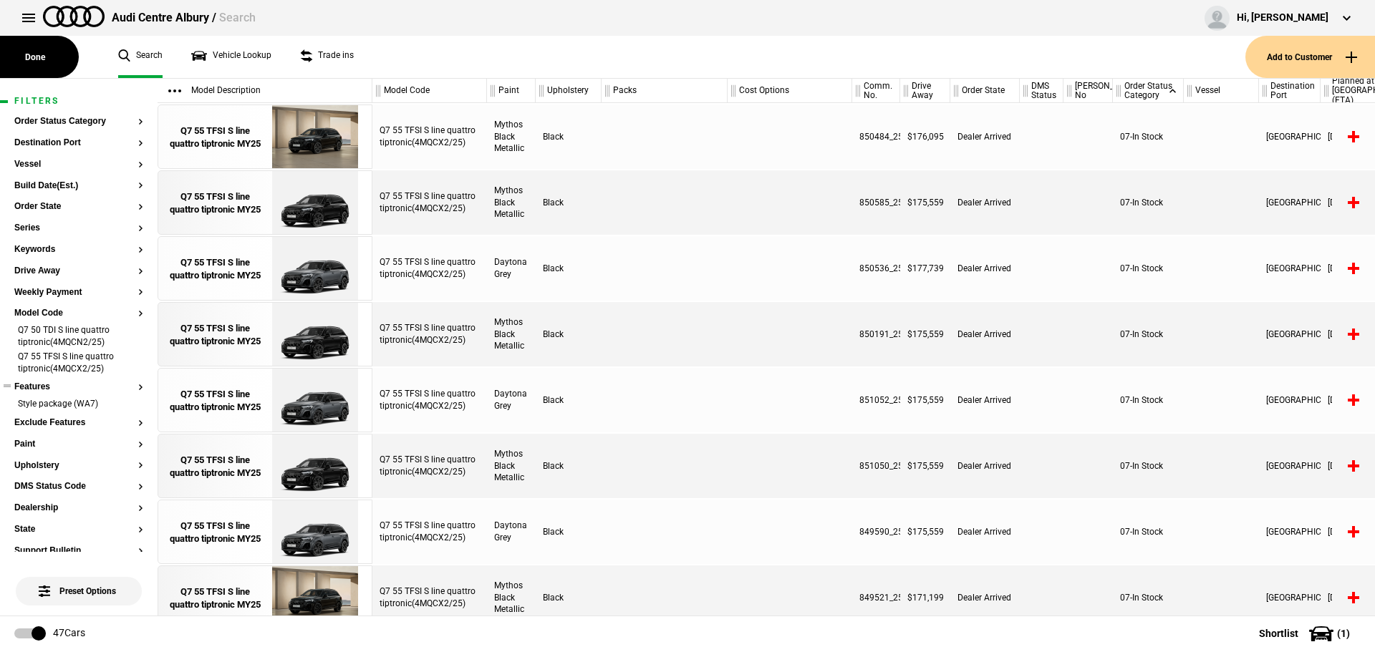
click at [29, 383] on button "Features" at bounding box center [78, 387] width 129 height 10
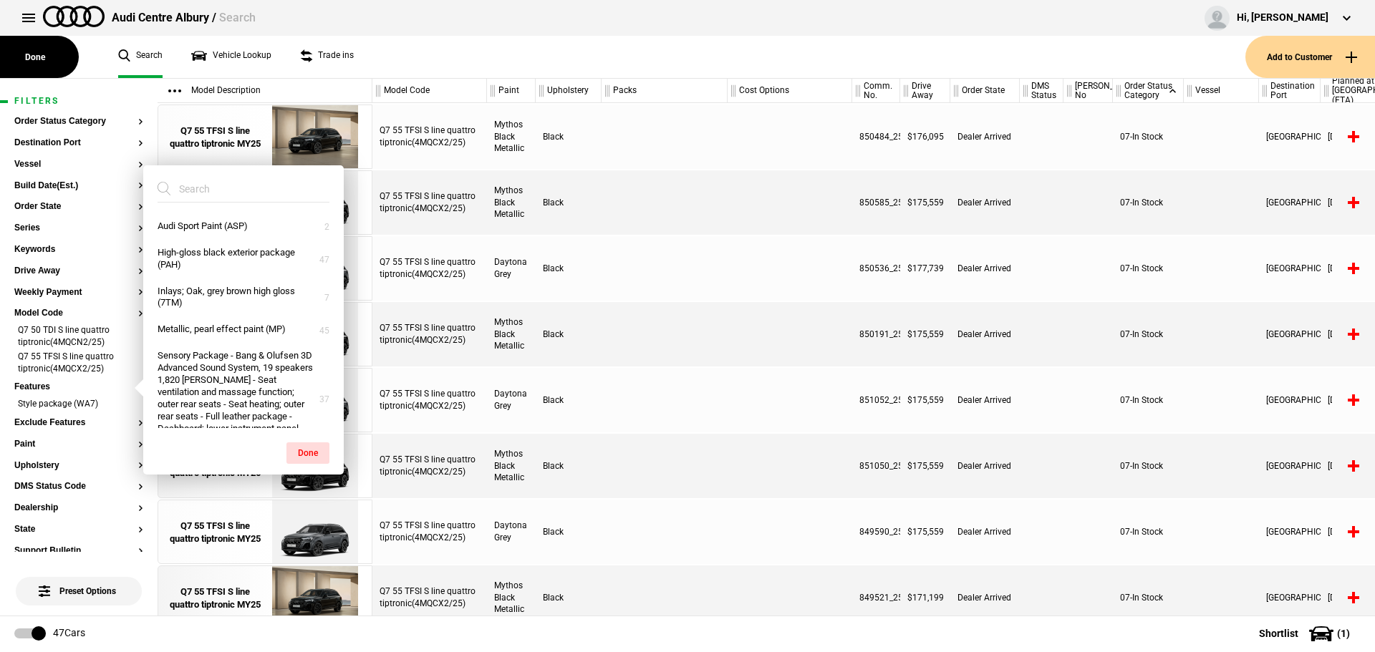
click at [189, 186] on input "search" at bounding box center [235, 189] width 155 height 26
paste input "WC7"
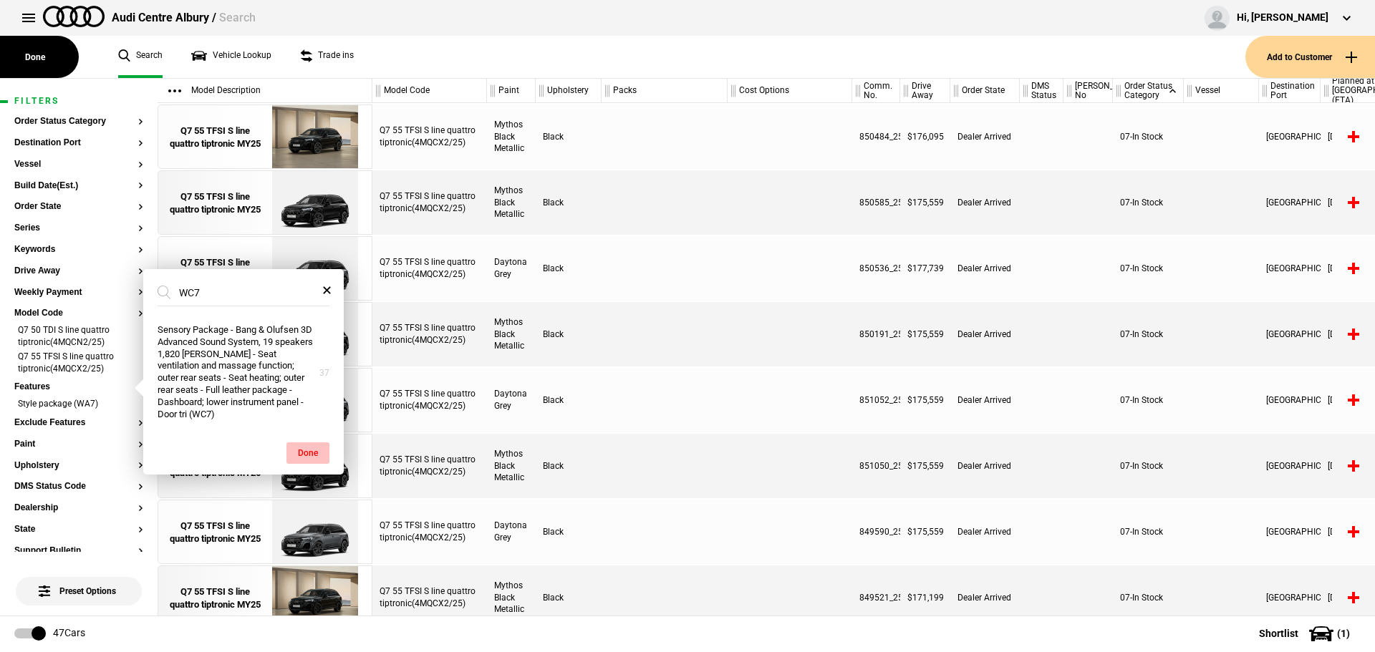
type input "WC7"
click at [302, 453] on button "Done" at bounding box center [307, 453] width 43 height 21
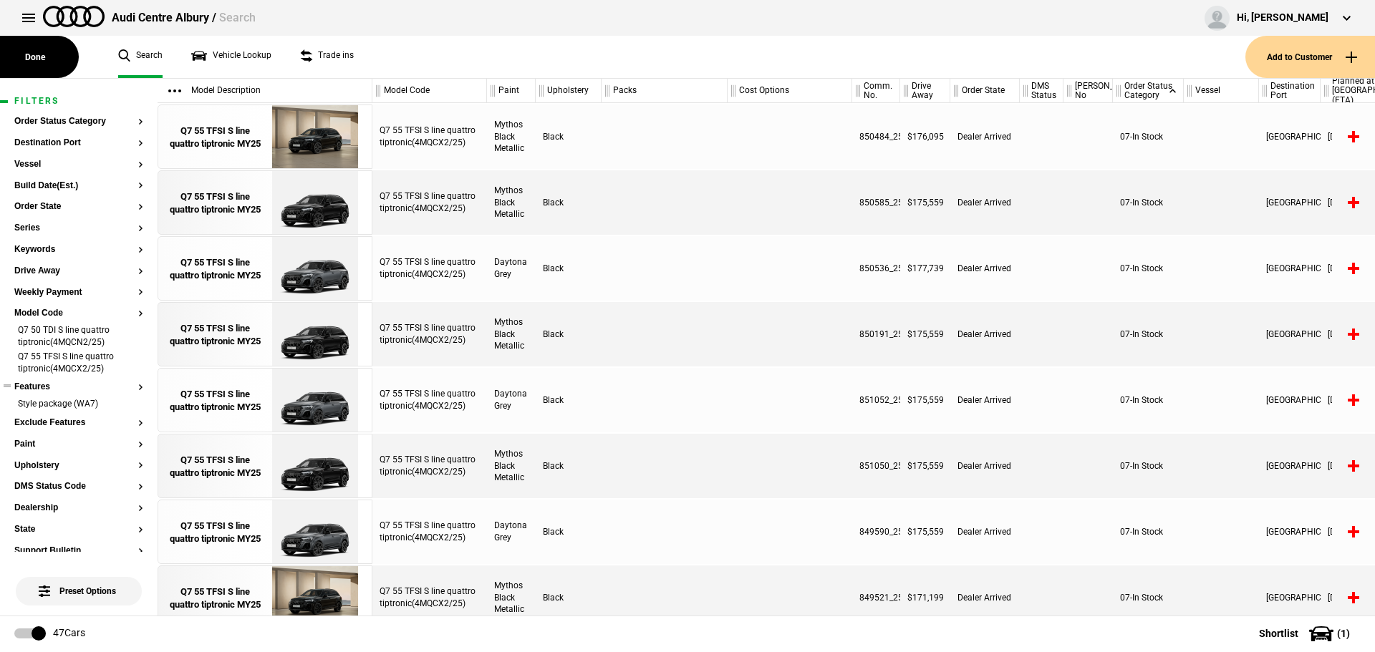
click at [42, 385] on button "Features" at bounding box center [78, 387] width 129 height 10
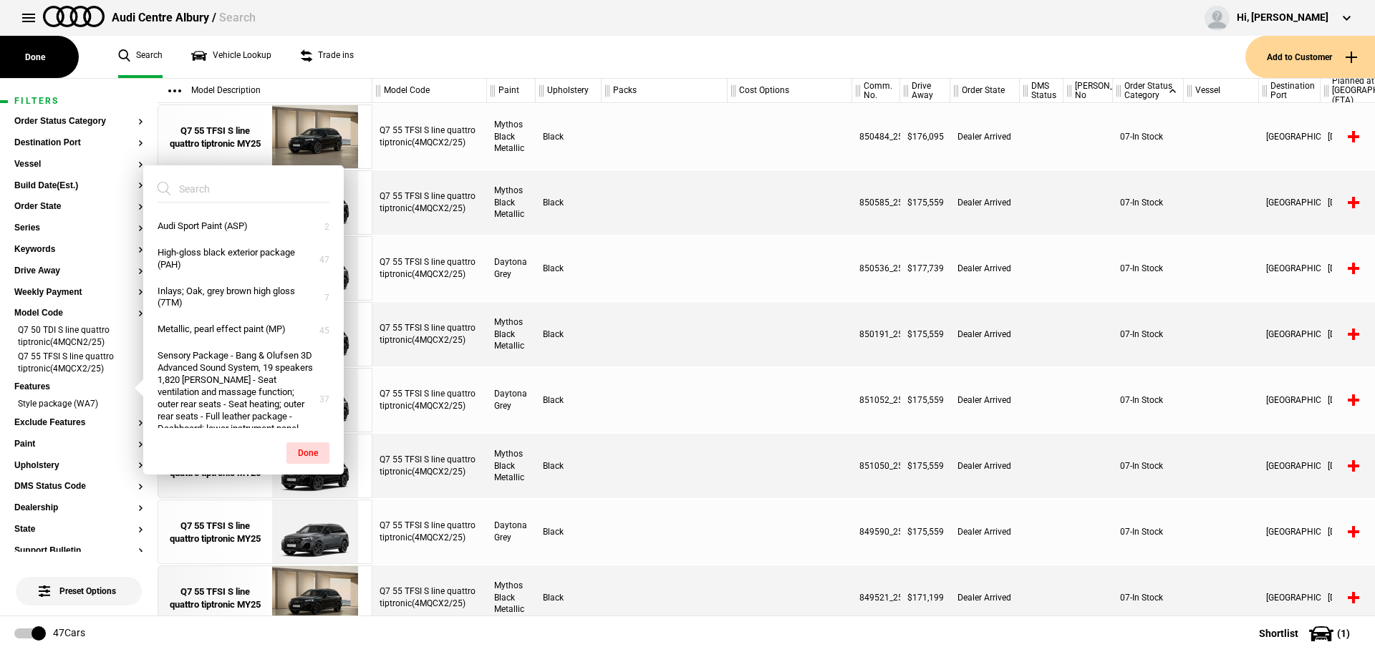
paste input "WC7"
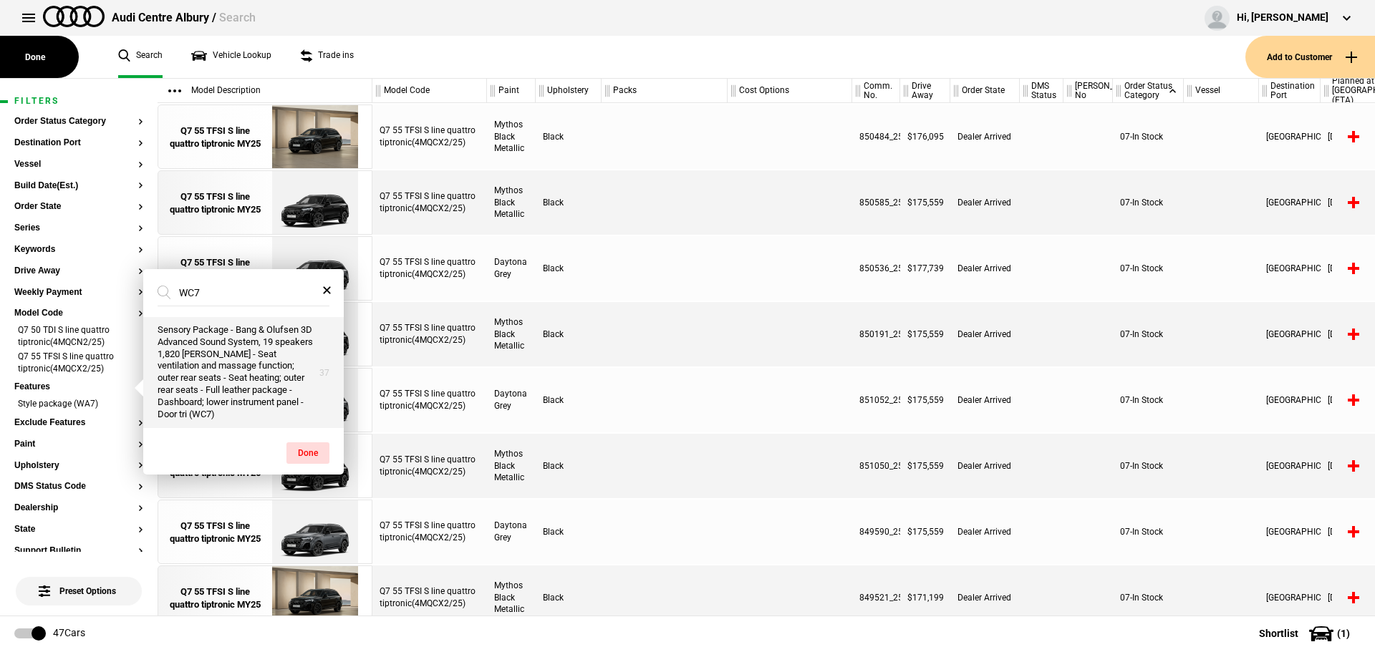
type input "WC7"
click at [183, 359] on button "Sensory Package - Bang & Olufsen 3D Advanced Sound System, 19 speakers 1,820 [P…" at bounding box center [243, 372] width 201 height 111
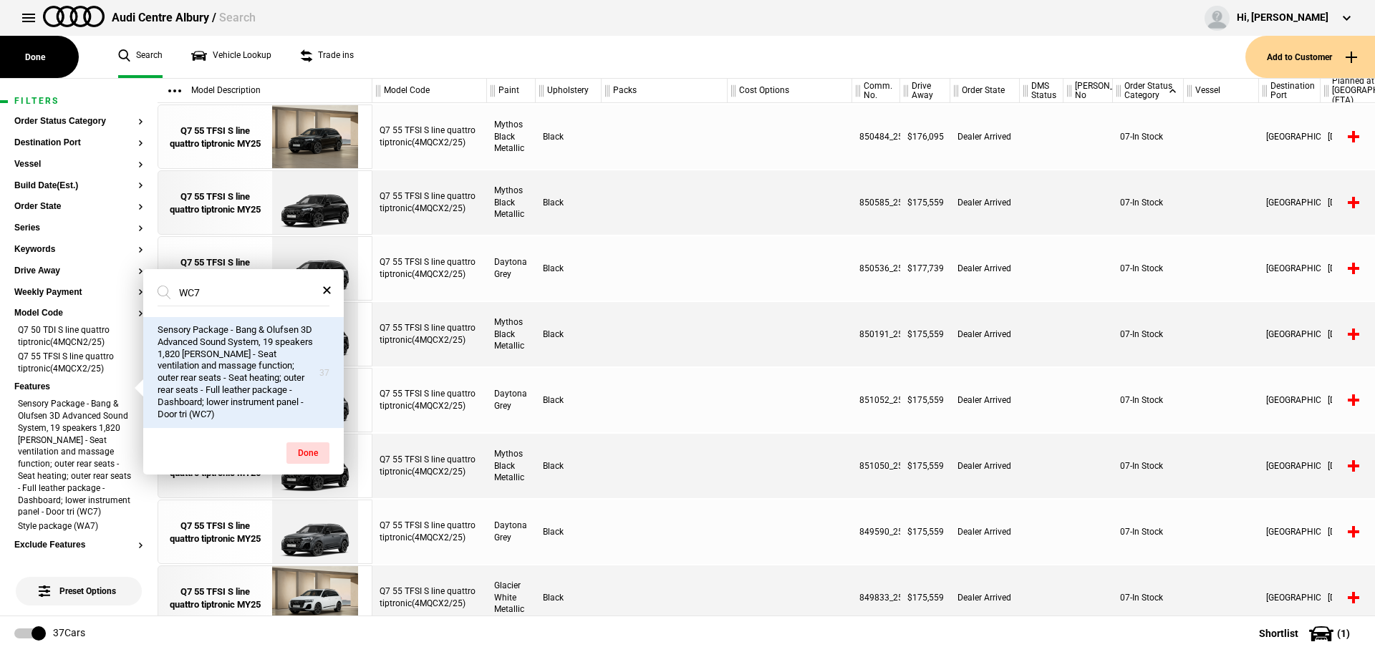
click at [702, 332] on div at bounding box center [665, 334] width 126 height 64
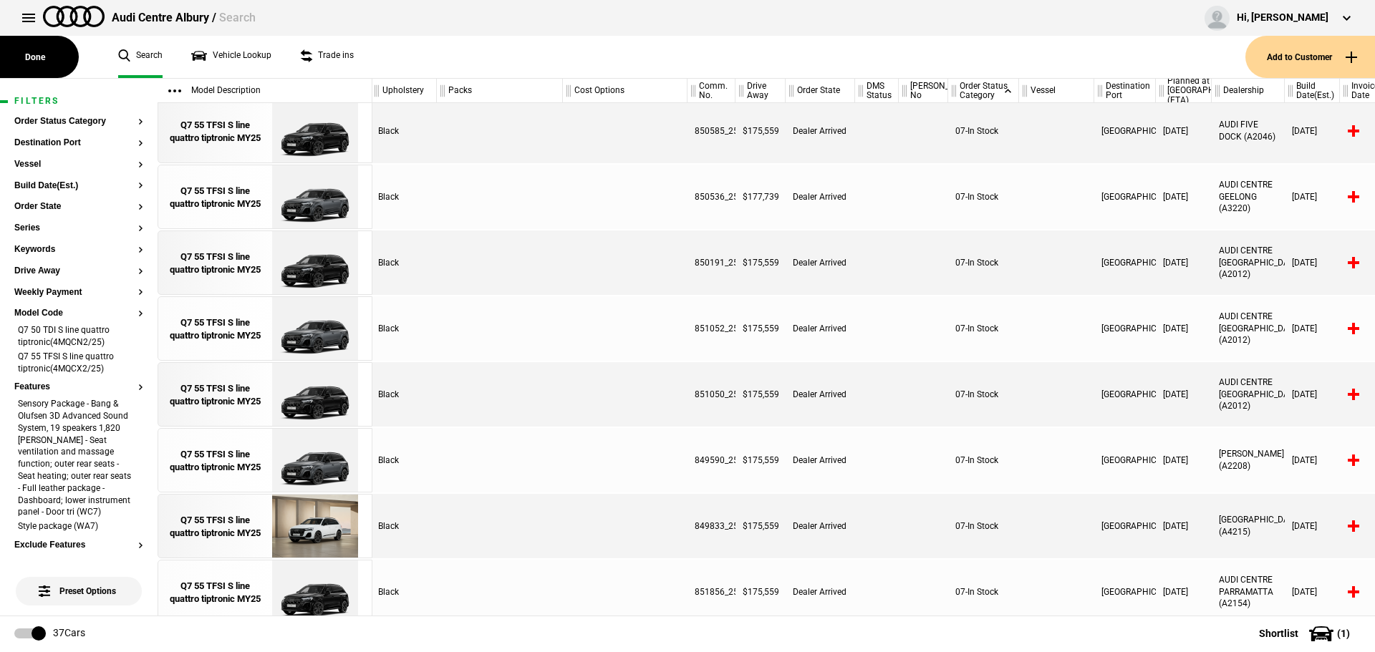
scroll to position [119, 165]
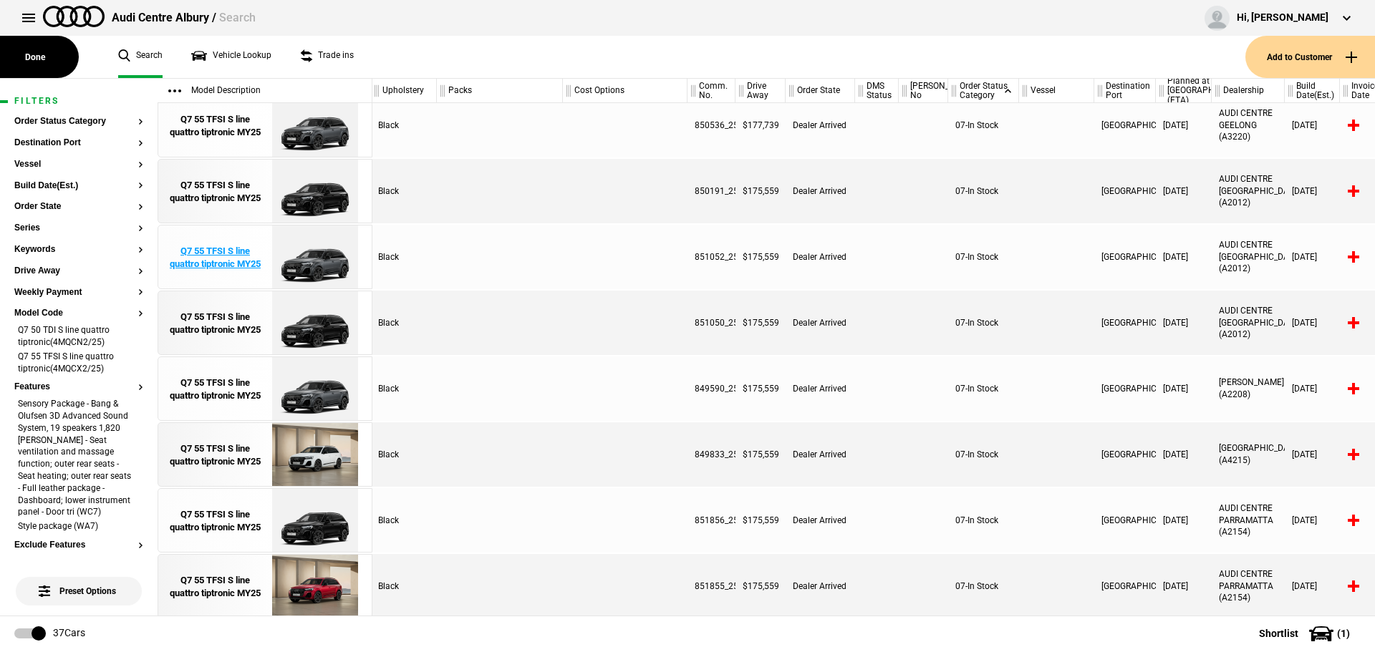
click at [220, 266] on div "Q7 55 TFSI S line quattro tiptronic MY25" at bounding box center [215, 258] width 100 height 26
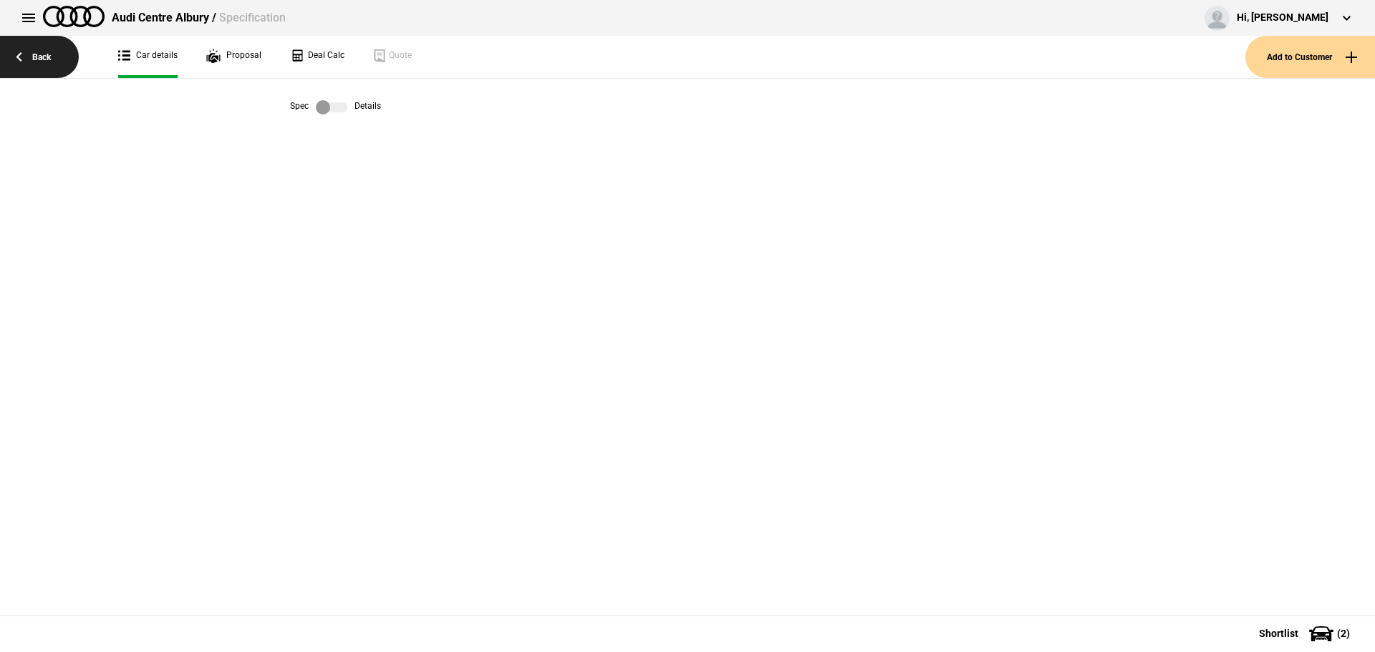
click at [19, 54] on link "Back" at bounding box center [39, 57] width 79 height 42
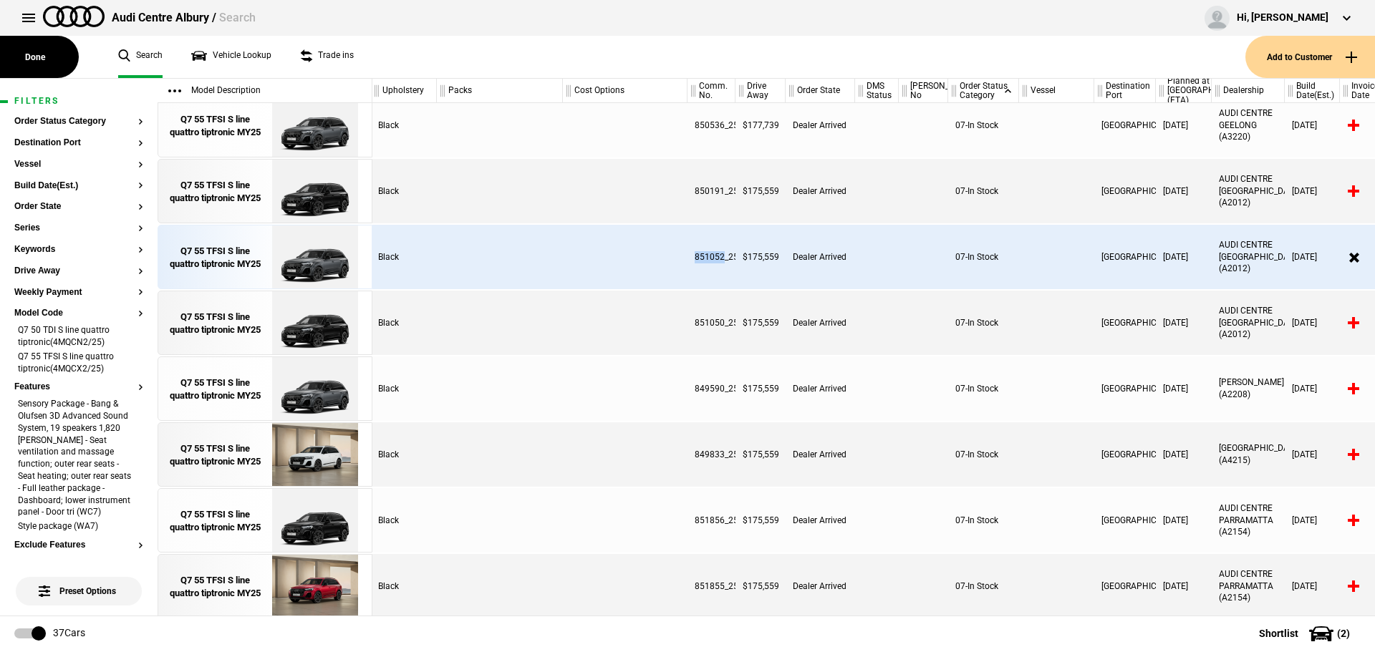
drag, startPoint x: 724, startPoint y: 252, endPoint x: 667, endPoint y: 257, distance: 57.5
click at [667, 257] on div "Q7 55 TFSI S line quattro tiptronic(4MQCX2/25) Daytona Grey Black 851052_25 $17…" at bounding box center [709, 257] width 1003 height 64
copy div "851052"
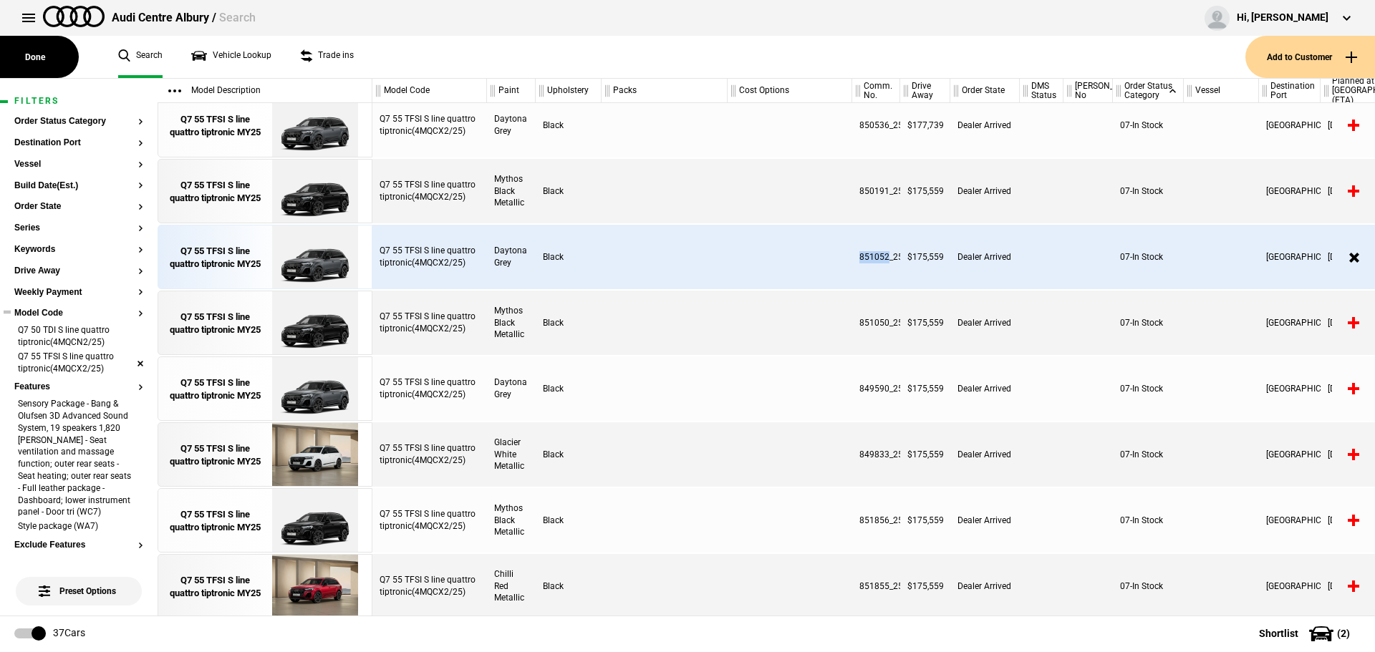
click at [127, 365] on li "Q7 55 TFSI S line quattro tiptronic(4MQCX2/25)" at bounding box center [78, 364] width 129 height 27
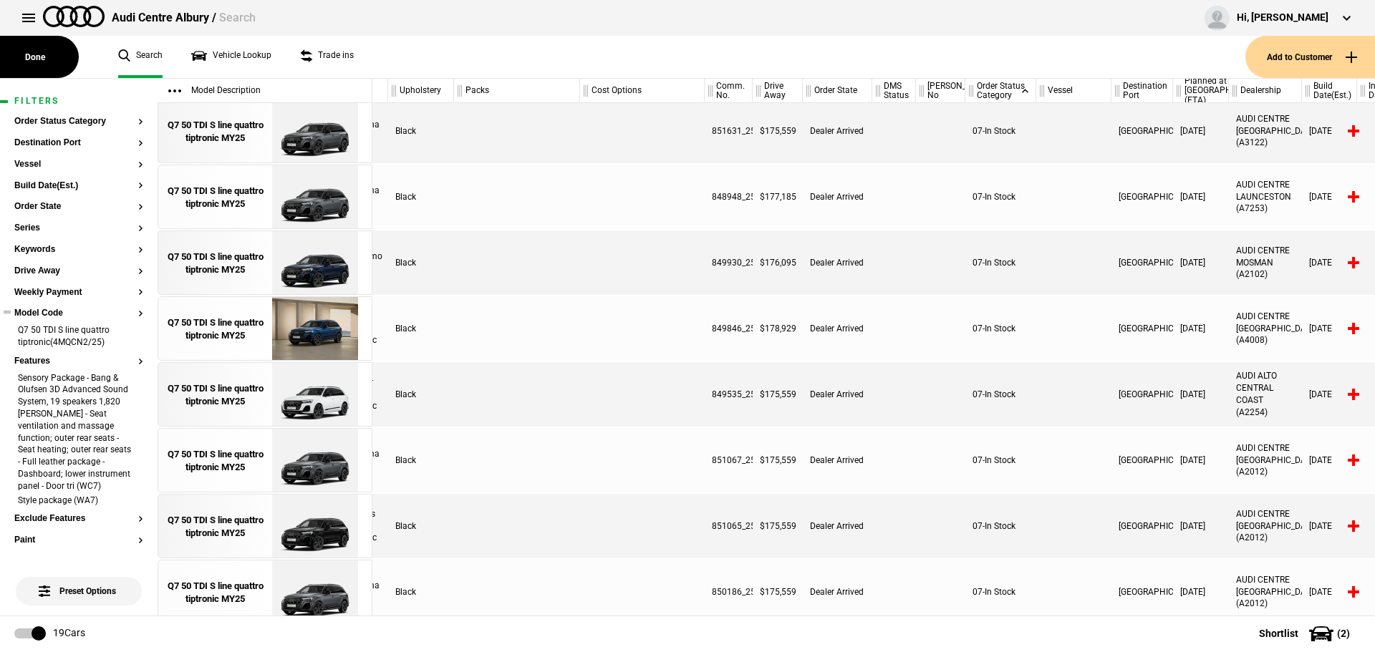
scroll to position [109, 0]
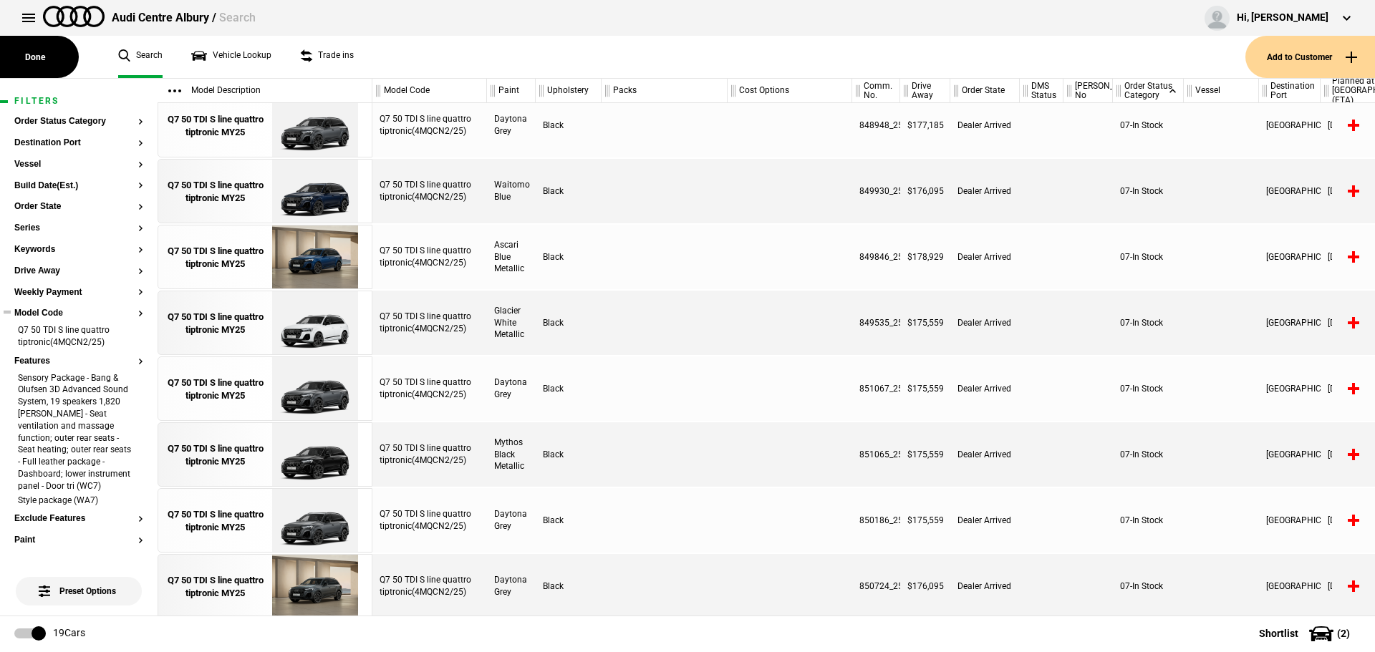
click at [885, 387] on div "851067_25" at bounding box center [876, 389] width 48 height 64
drag, startPoint x: 875, startPoint y: 390, endPoint x: 844, endPoint y: 390, distance: 30.8
click at [844, 390] on div "Q7 50 TDI S line quattro tiptronic(4MQCN2/25) Daytona Grey Black 851067_25 $175…" at bounding box center [873, 389] width 1003 height 64
copy div "851067"
